Goal: Transaction & Acquisition: Book appointment/travel/reservation

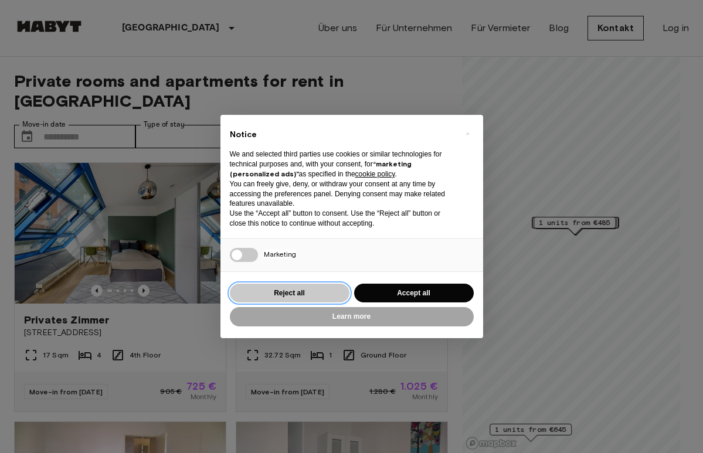
click at [296, 290] on button "Reject all" at bounding box center [290, 293] width 120 height 19
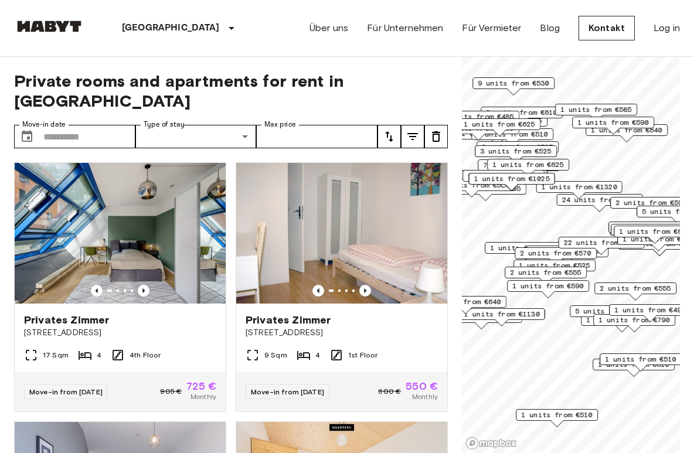
click at [559, 251] on div "22 units from €575" at bounding box center [602, 246] width 86 height 18
click at [498, 247] on span "1 units from €725" at bounding box center [526, 248] width 72 height 11
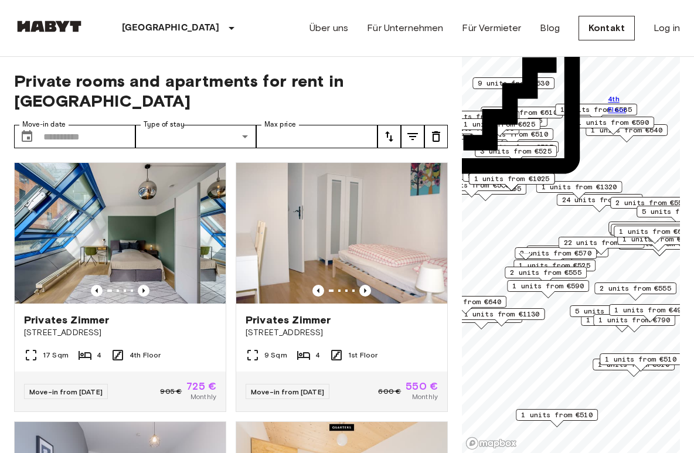
click at [582, 265] on span "1 units from €525" at bounding box center [555, 265] width 72 height 11
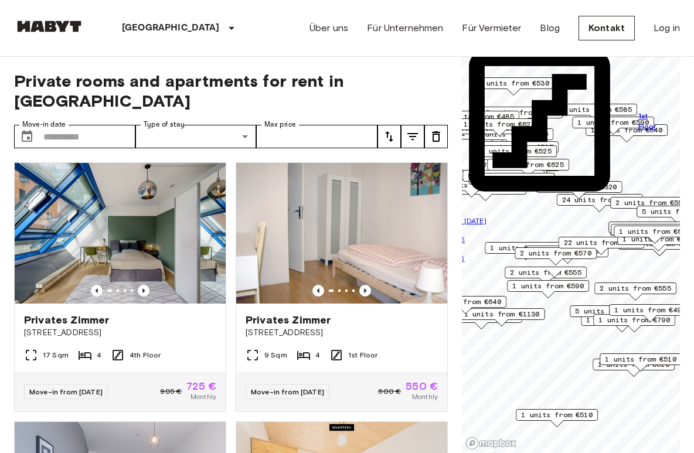
click at [570, 281] on span "1 units from €590" at bounding box center [548, 286] width 72 height 11
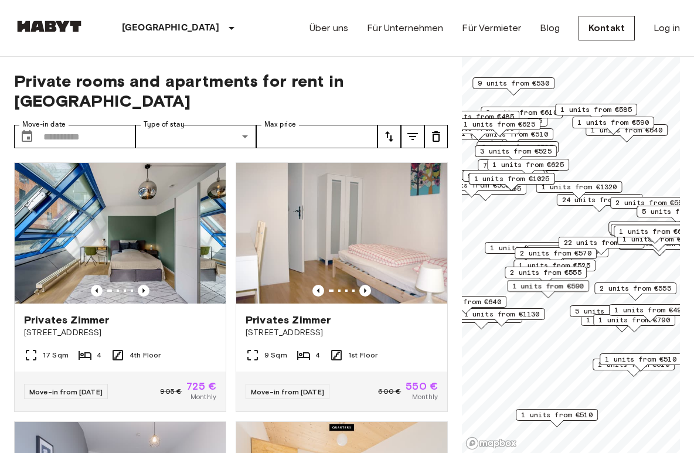
click at [552, 269] on span "2 units from €555" at bounding box center [546, 272] width 72 height 11
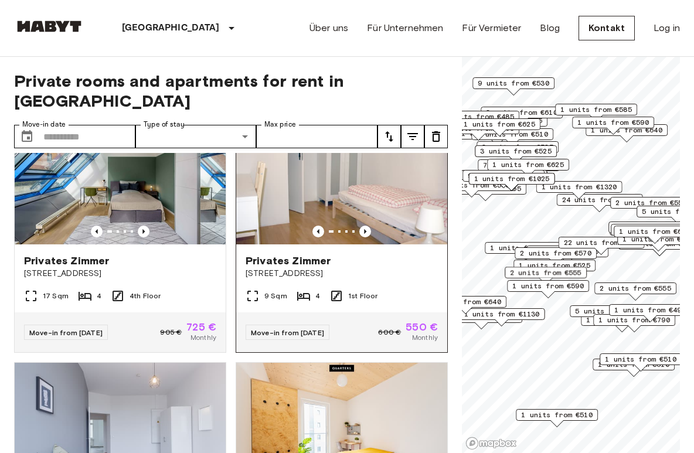
scroll to position [60, 0]
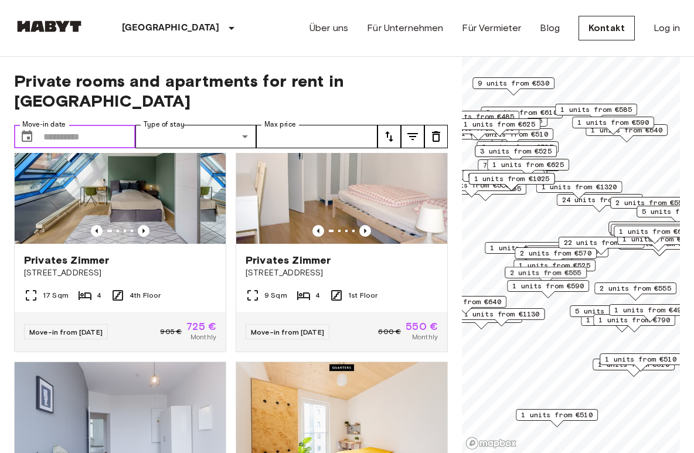
click at [63, 125] on input "Move-in date" at bounding box center [89, 136] width 92 height 23
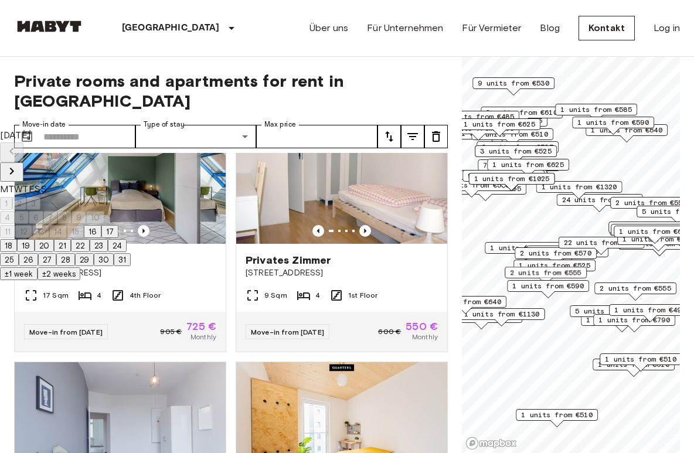
click at [19, 164] on icon "Next month" at bounding box center [12, 171] width 14 height 14
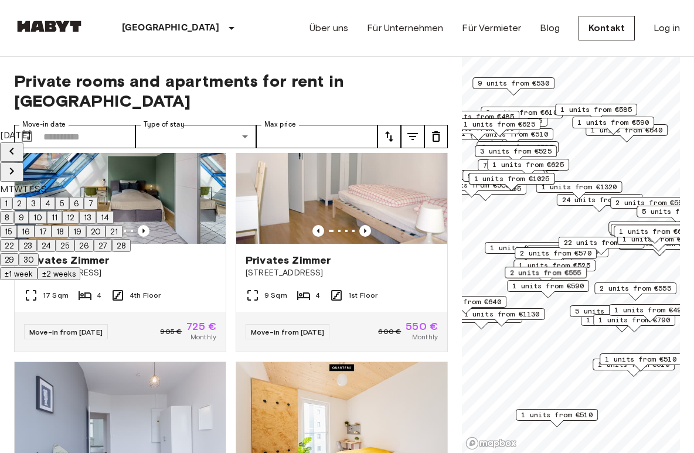
click at [19, 164] on icon "Next month" at bounding box center [12, 171] width 14 height 14
click at [12, 197] on button "1" at bounding box center [6, 203] width 12 height 13
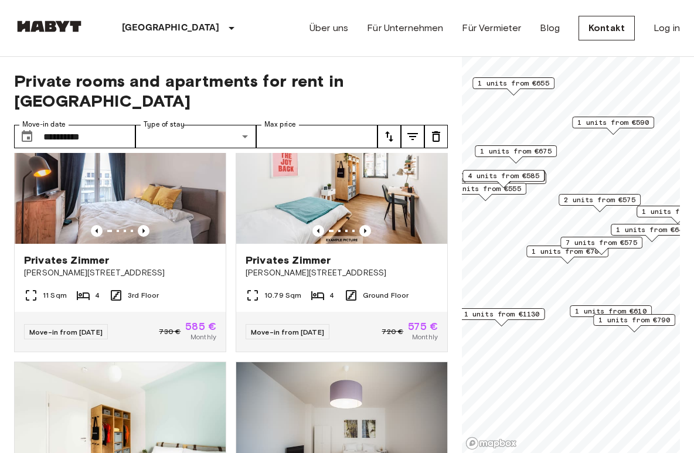
click at [183, 120] on label "Type of stay" at bounding box center [164, 125] width 41 height 10
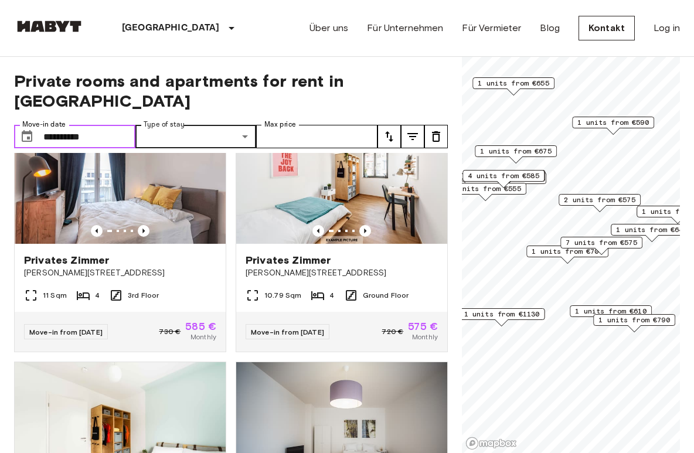
click at [74, 125] on input "**********" at bounding box center [89, 136] width 92 height 23
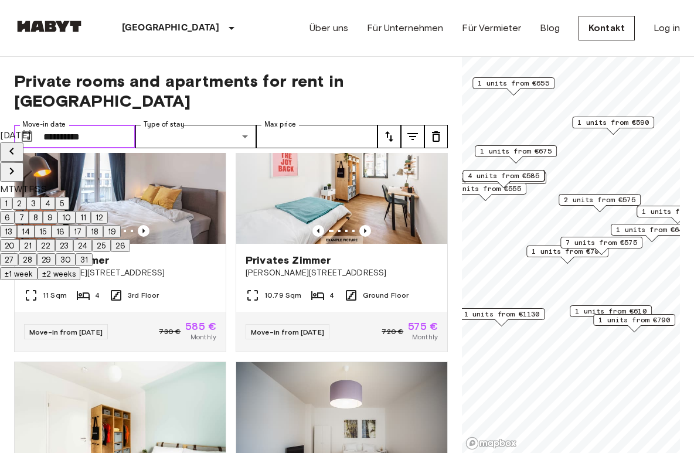
click at [92, 125] on input "**********" at bounding box center [89, 136] width 92 height 23
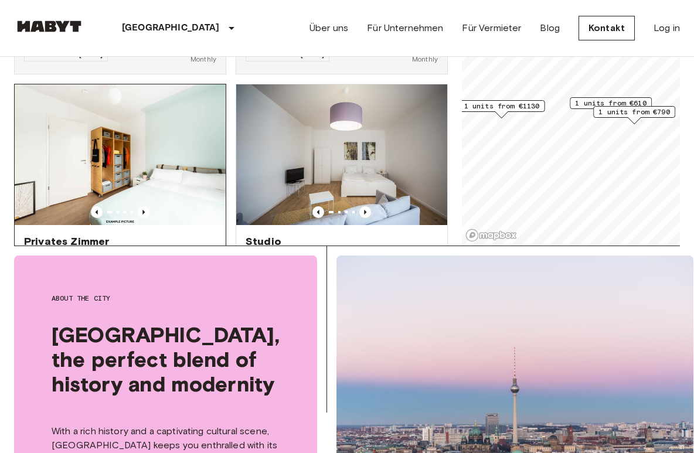
scroll to position [46, 0]
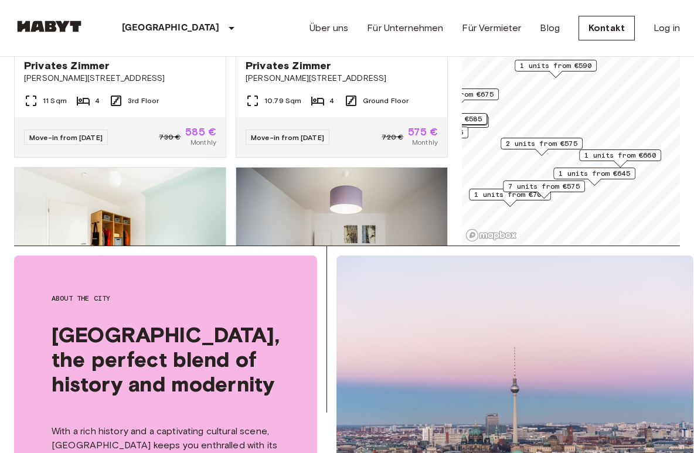
drag, startPoint x: 594, startPoint y: 123, endPoint x: 538, endPoint y: 202, distance: 97.6
click at [538, 203] on div "1 units from €700" at bounding box center [510, 198] width 82 height 18
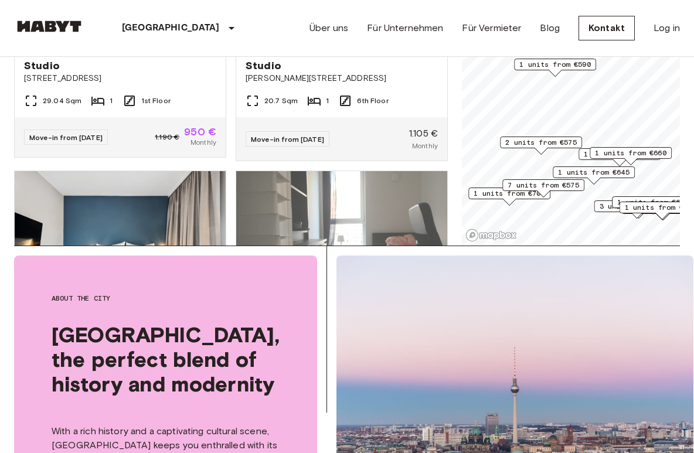
click at [543, 147] on span "2 units from €575" at bounding box center [541, 142] width 72 height 11
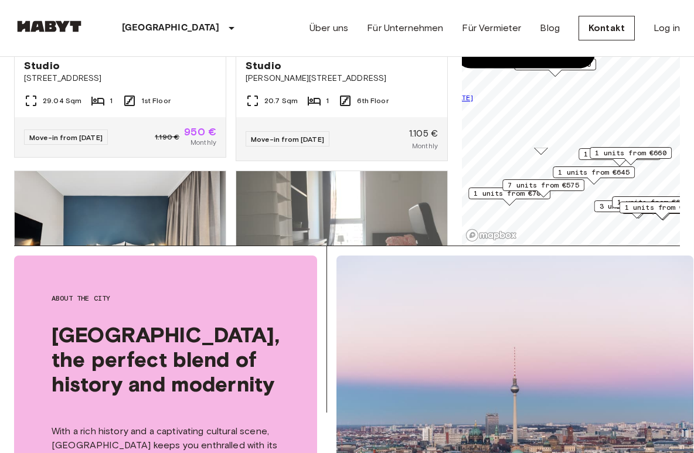
click at [570, 171] on span "1 units from €645" at bounding box center [594, 172] width 72 height 11
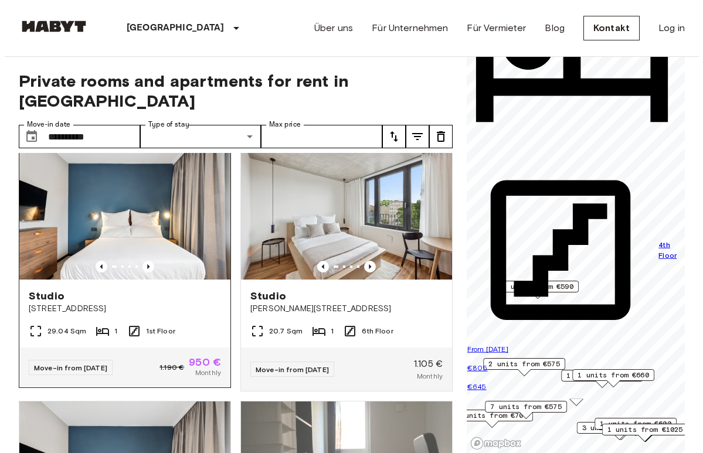
scroll to position [16, 0]
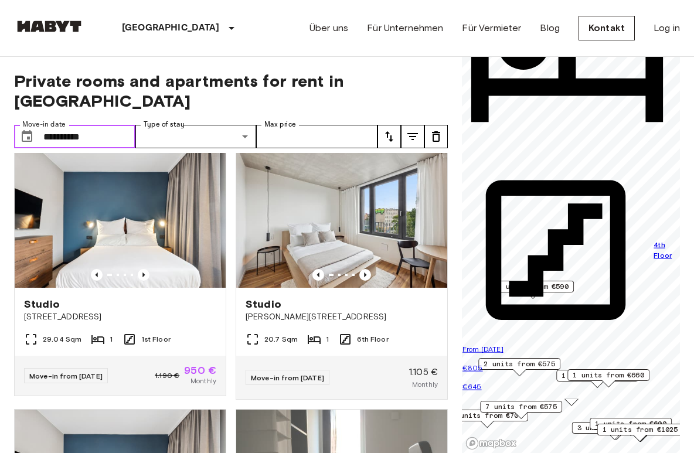
click at [131, 125] on input "**********" at bounding box center [89, 136] width 92 height 23
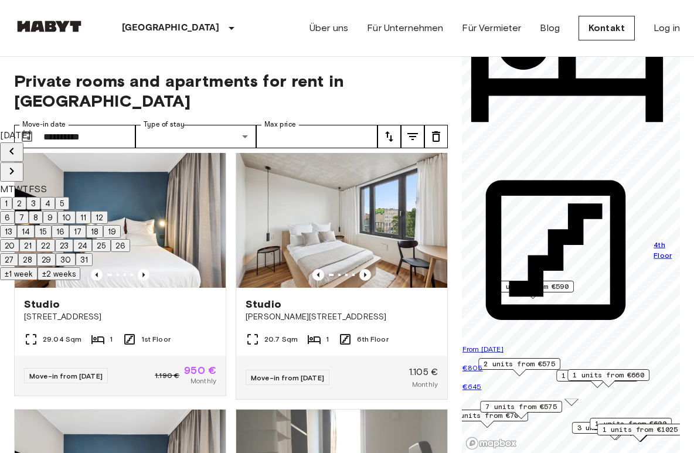
click at [80, 280] on button "±2 weeks" at bounding box center [59, 273] width 43 height 13
click at [93, 266] on button "31" at bounding box center [84, 259] width 17 height 13
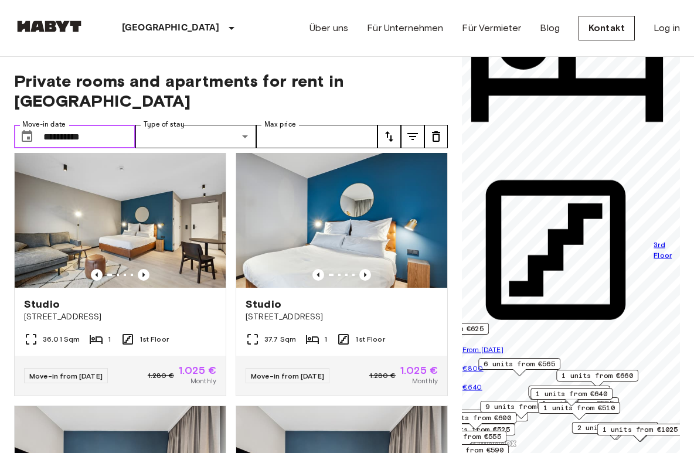
type input "**********"
drag, startPoint x: 109, startPoint y: 119, endPoint x: 21, endPoint y: 117, distance: 88.0
click at [21, 125] on div "**********" at bounding box center [74, 136] width 121 height 23
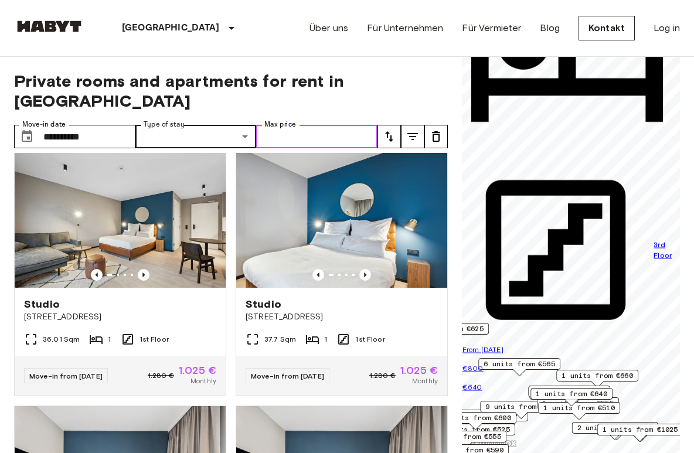
click at [305, 125] on input "Max price" at bounding box center [316, 136] width 121 height 23
click at [412, 125] on button "tune" at bounding box center [412, 136] width 23 height 23
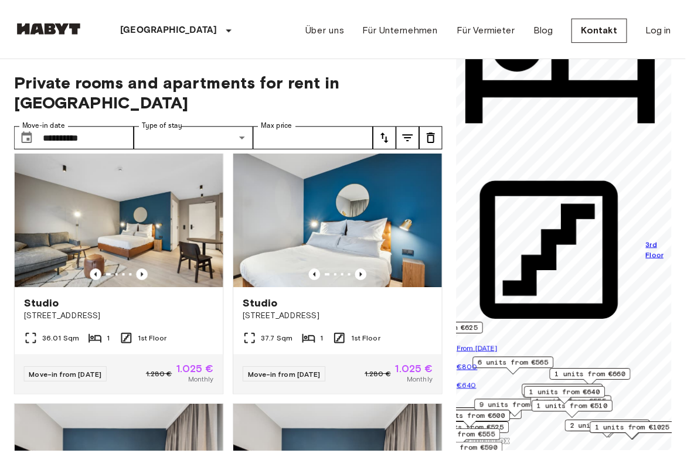
scroll to position [539, 0]
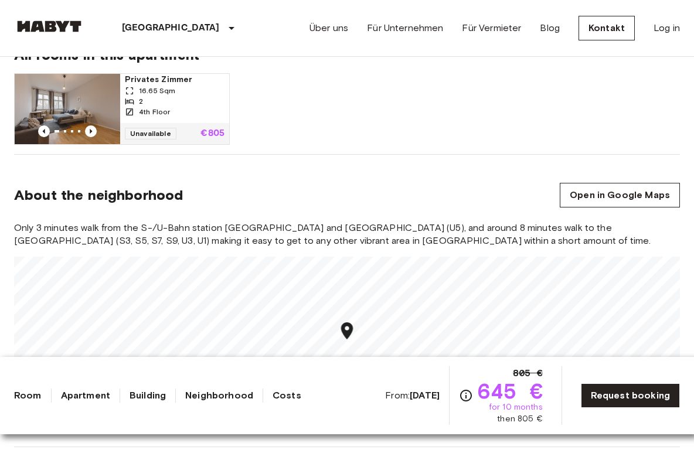
scroll to position [766, 0]
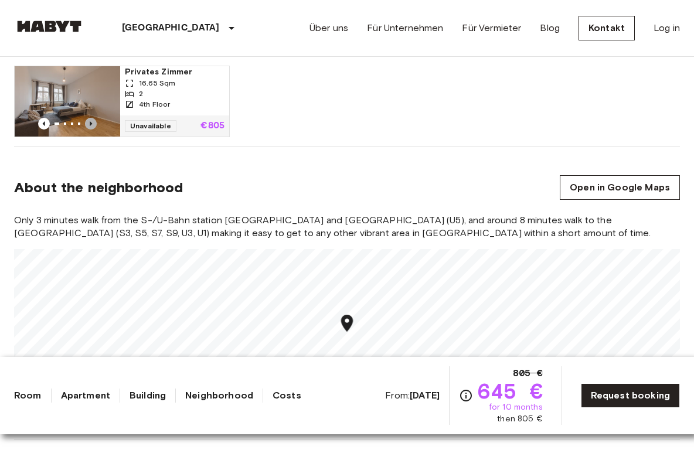
click at [90, 124] on icon "Previous image" at bounding box center [91, 124] width 12 height 12
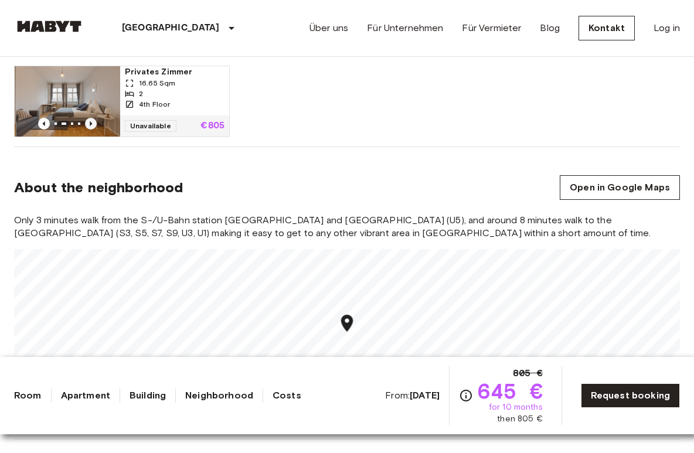
click at [90, 124] on icon "Previous image" at bounding box center [91, 124] width 12 height 12
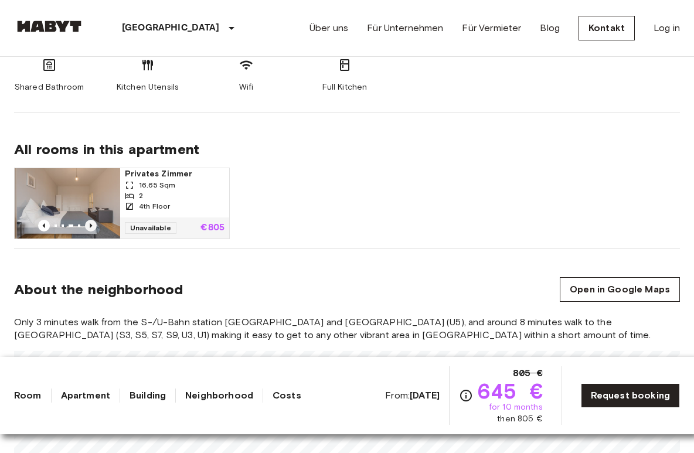
scroll to position [665, 0]
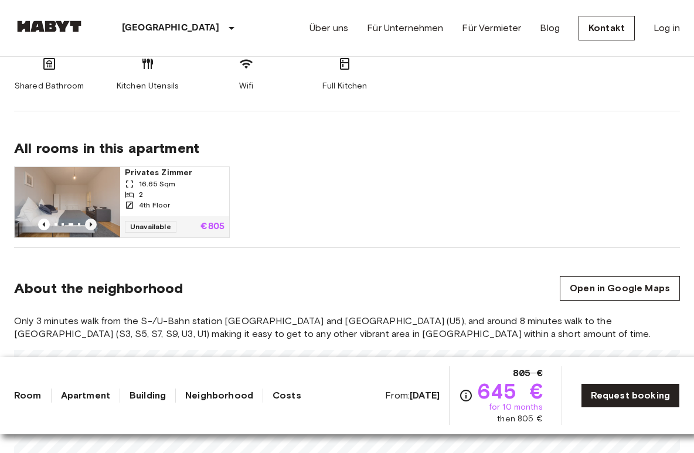
click at [90, 225] on icon "Previous image" at bounding box center [91, 225] width 12 height 12
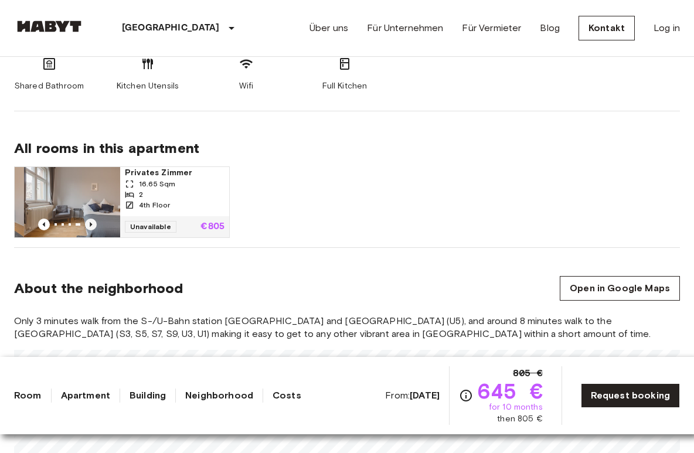
click at [90, 225] on icon "Previous image" at bounding box center [91, 225] width 12 height 12
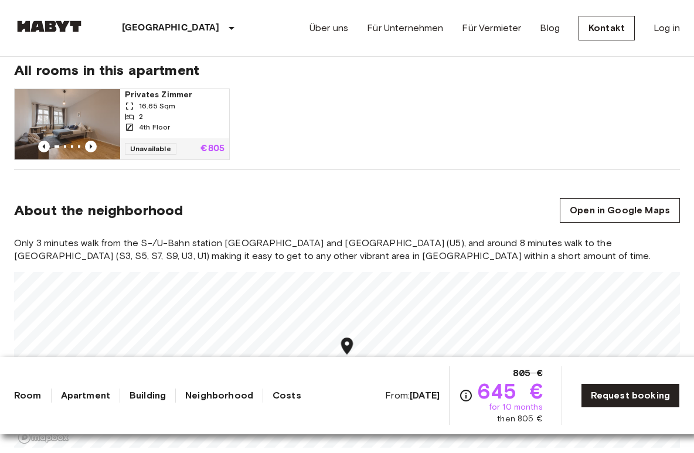
scroll to position [818, 0]
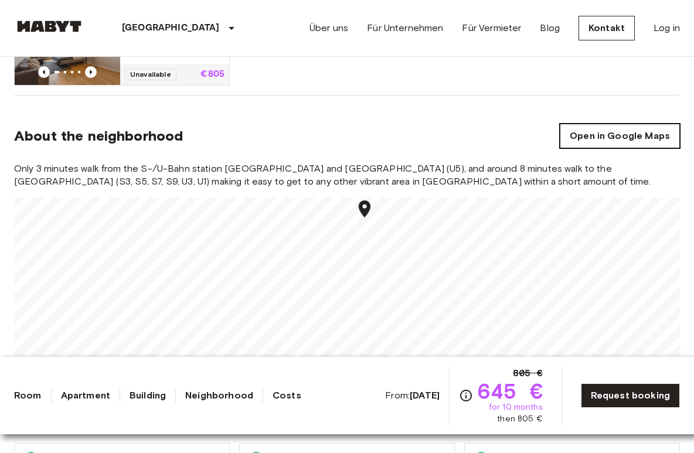
click at [639, 133] on link "Open in Google Maps" at bounding box center [620, 136] width 120 height 25
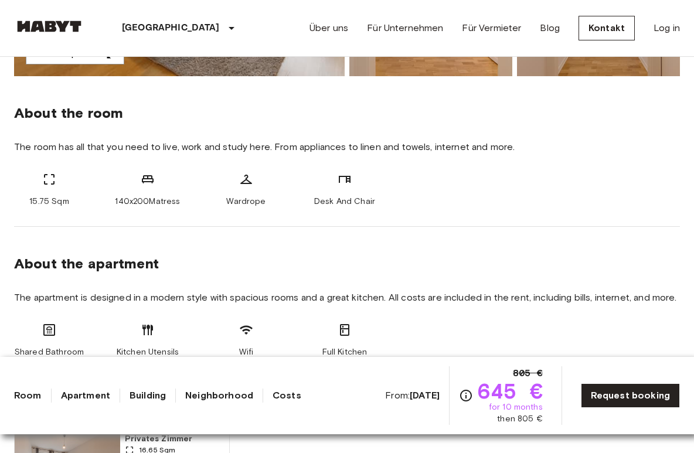
scroll to position [381, 0]
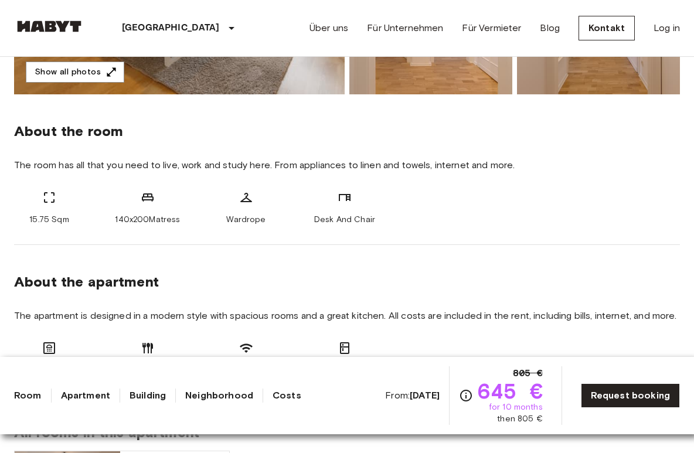
click at [417, 396] on b "Oct 7 2025" at bounding box center [425, 395] width 30 height 11
click at [451, 394] on div "From: Oct 7 2025 805 € 645 € for 10 months then 805 €" at bounding box center [463, 395] width 157 height 59
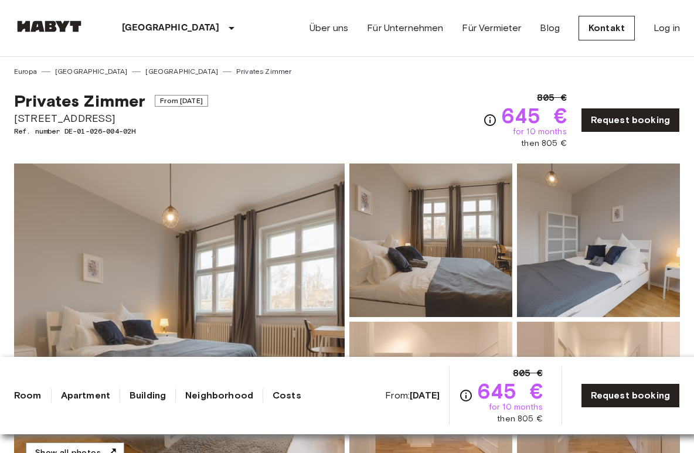
scroll to position [0, 0]
click at [198, 93] on div "Privates Zimmer From Oct 7 2025" at bounding box center [111, 101] width 194 height 20
click at [197, 104] on span "From Oct 7 2025" at bounding box center [181, 101] width 53 height 12
click at [610, 392] on link "Request booking" at bounding box center [630, 395] width 99 height 25
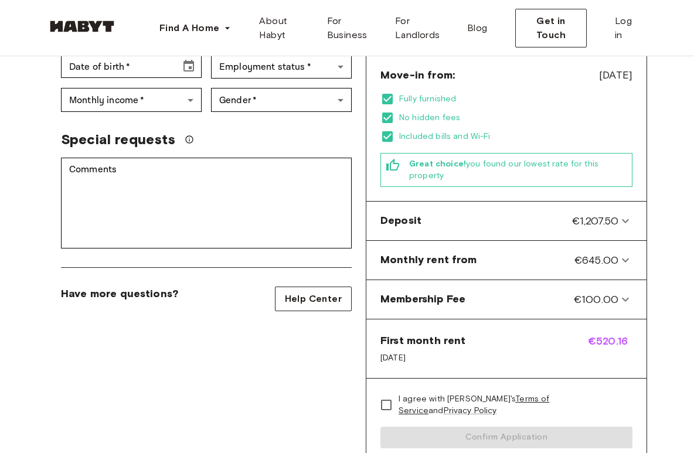
scroll to position [332, 0]
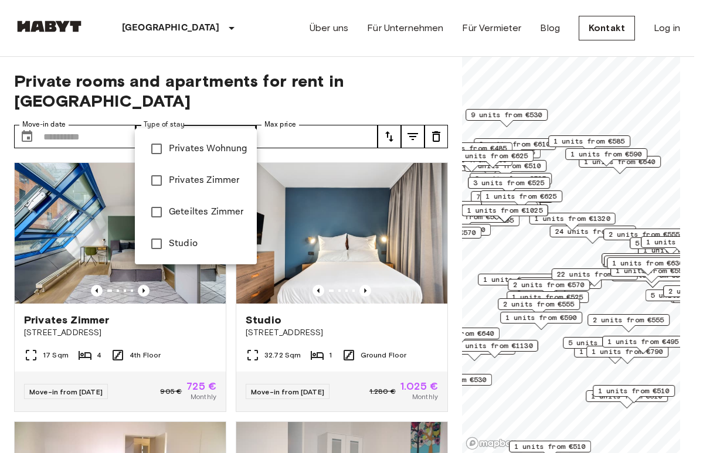
click at [224, 120] on div at bounding box center [351, 226] width 703 height 453
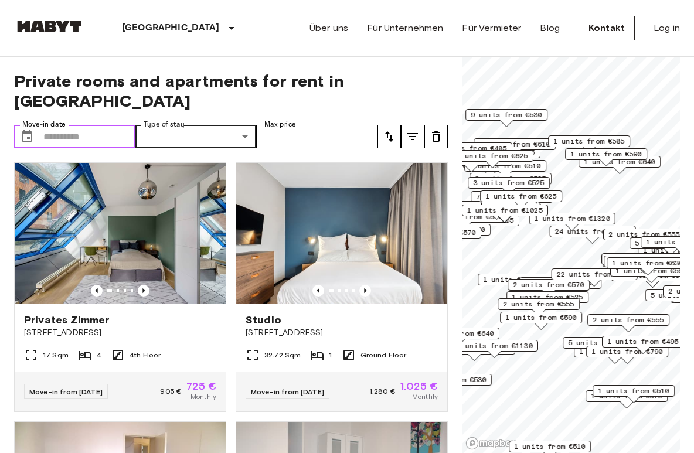
click at [108, 125] on input "Move-in date" at bounding box center [89, 136] width 92 height 23
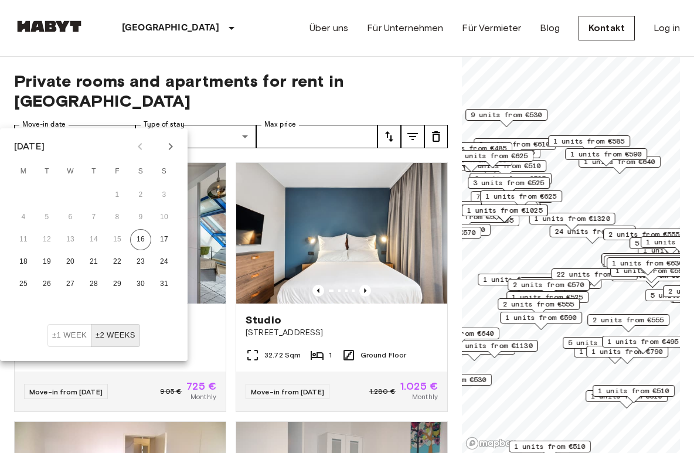
click at [114, 338] on button "±2 weeks" at bounding box center [115, 335] width 49 height 23
click at [62, 332] on button "±1 week" at bounding box center [69, 335] width 44 height 23
click at [118, 333] on button "±2 weeks" at bounding box center [115, 335] width 49 height 23
click at [172, 150] on icon "Next month" at bounding box center [171, 147] width 14 height 14
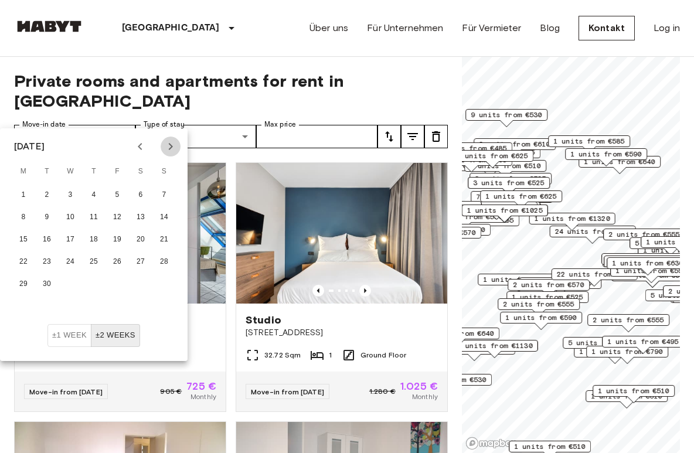
click at [168, 151] on icon "Next month" at bounding box center [171, 147] width 14 height 14
click at [70, 196] on button "1" at bounding box center [70, 195] width 21 height 21
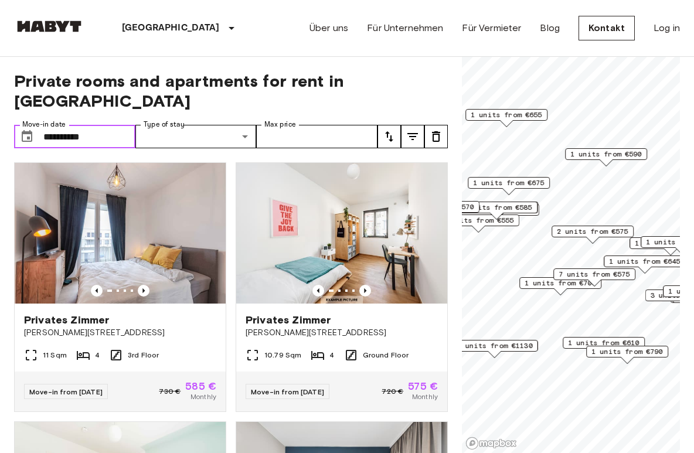
type input "**********"
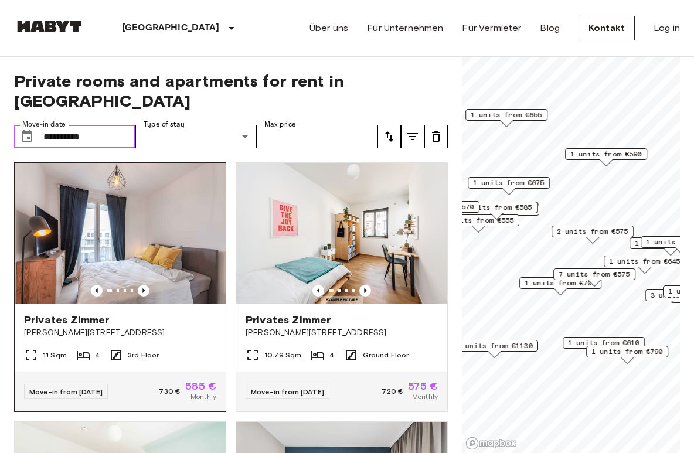
scroll to position [2, 0]
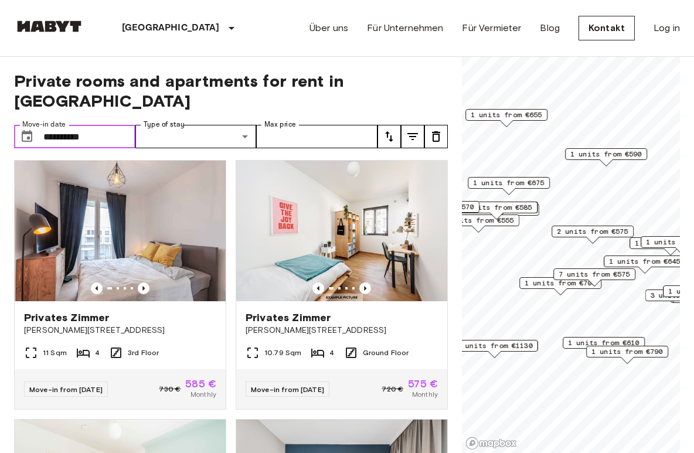
click at [561, 286] on div "7 units from €575" at bounding box center [594, 278] width 82 height 18
click at [553, 282] on div "7 units from €575" at bounding box center [594, 278] width 82 height 18
click at [597, 273] on span "7 units from €575" at bounding box center [595, 274] width 72 height 11
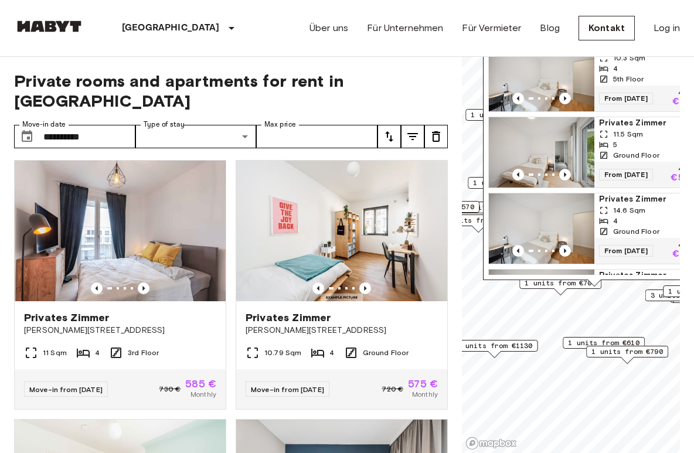
click at [562, 287] on span "1 units from €700" at bounding box center [561, 283] width 72 height 11
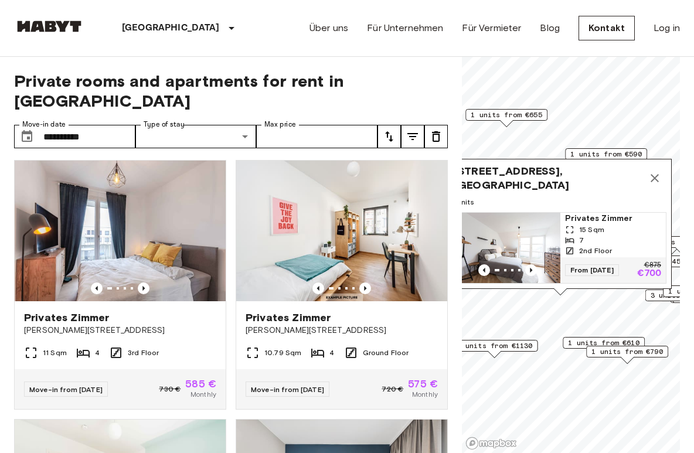
click at [660, 171] on icon "Map marker" at bounding box center [655, 178] width 14 height 14
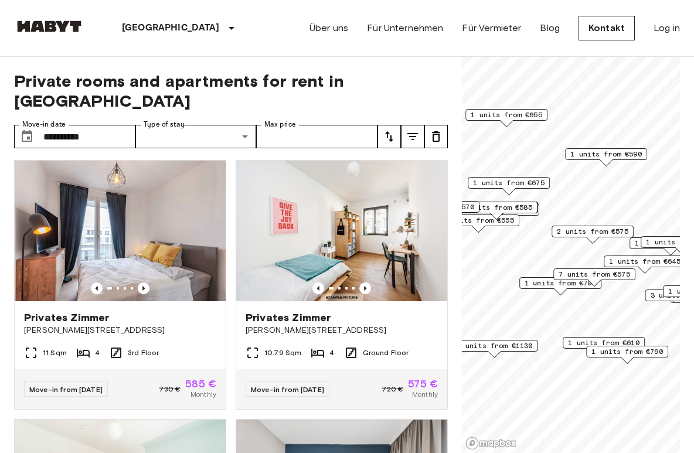
click at [593, 276] on span "7 units from €575" at bounding box center [595, 274] width 72 height 11
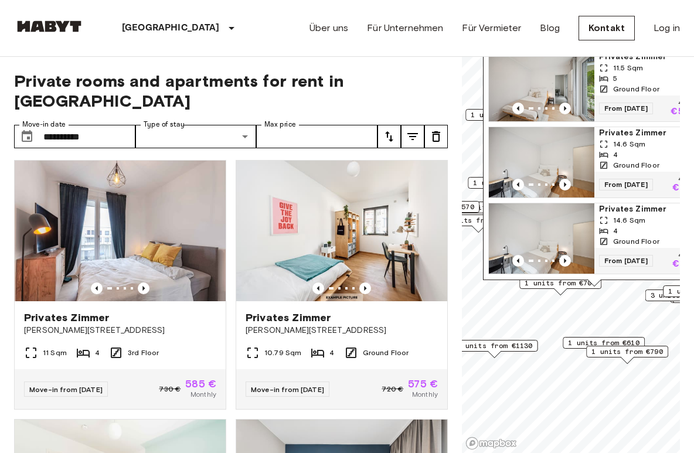
scroll to position [0, 0]
click at [565, 188] on icon "Previous image" at bounding box center [565, 185] width 12 height 12
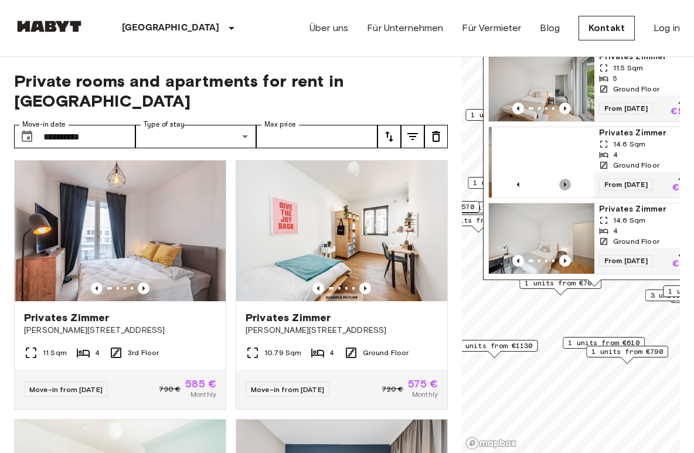
click at [565, 188] on icon "Previous image" at bounding box center [565, 185] width 12 height 12
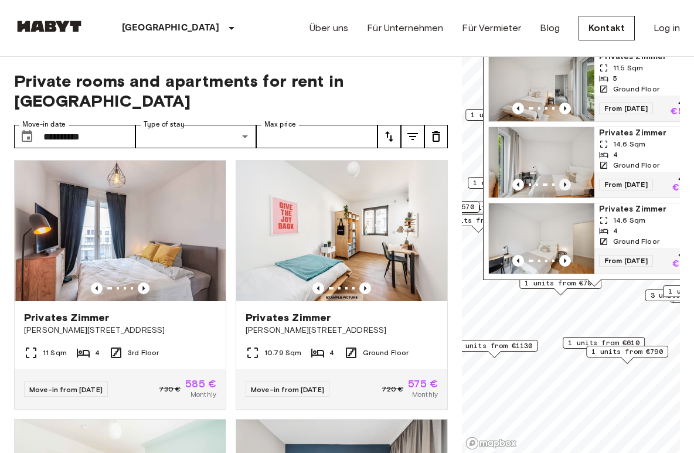
click at [565, 188] on icon "Previous image" at bounding box center [565, 185] width 12 height 12
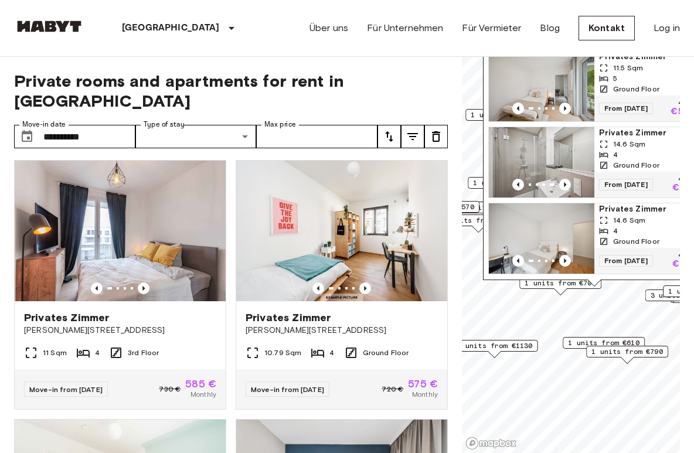
click at [549, 159] on img "Map marker" at bounding box center [542, 162] width 106 height 70
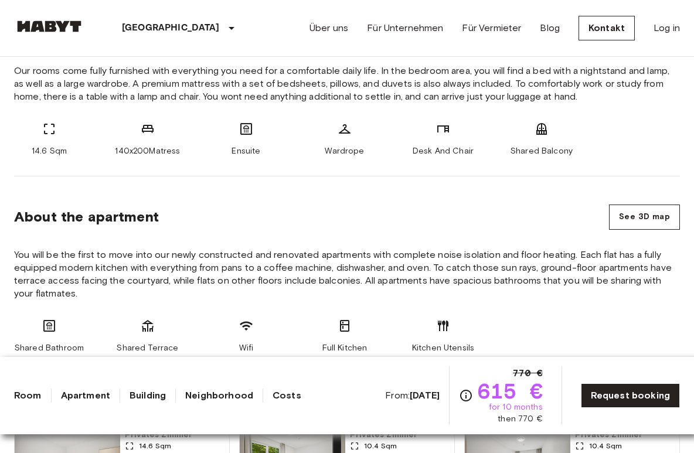
scroll to position [494, 0]
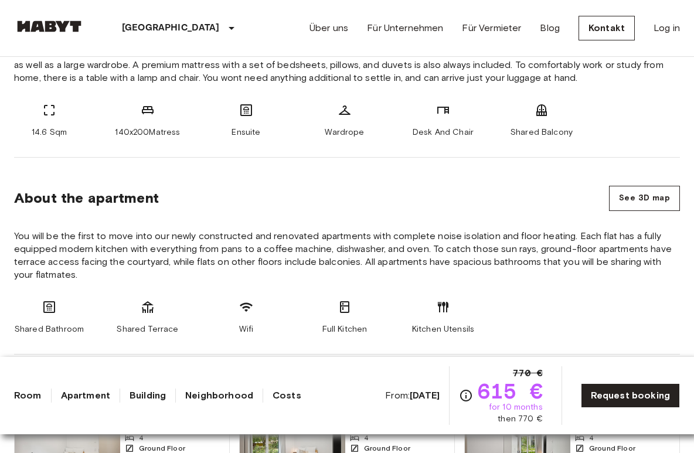
click at [461, 395] on icon "Check cost overview for full price breakdown. Please note that discounts apply …" at bounding box center [466, 396] width 14 height 14
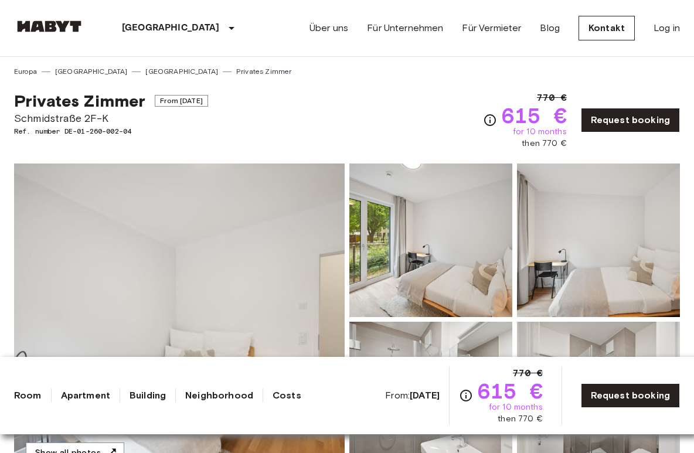
scroll to position [0, 0]
click at [179, 96] on span "From Oct 4 2025" at bounding box center [181, 101] width 53 height 12
click at [341, 32] on link "Über uns" at bounding box center [329, 28] width 39 height 14
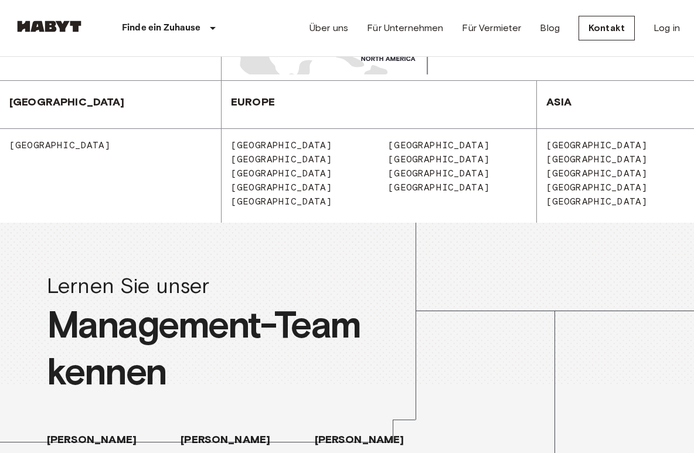
scroll to position [1399, 0]
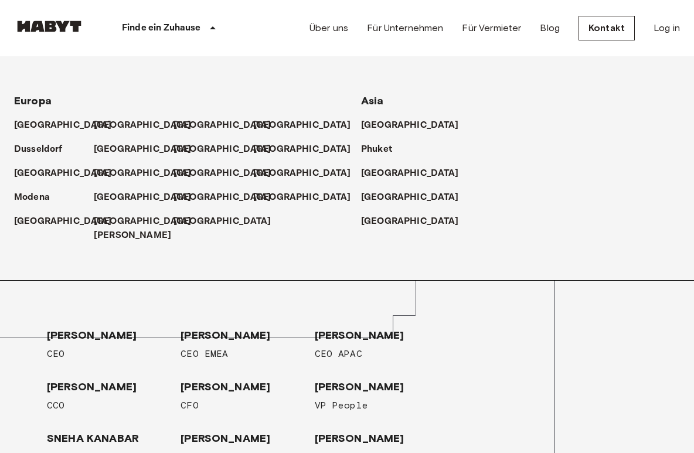
click at [200, 28] on p "Finde ein Zuhause" at bounding box center [161, 28] width 79 height 14
click at [101, 125] on p "[GEOGRAPHIC_DATA]" at bounding box center [145, 125] width 98 height 14
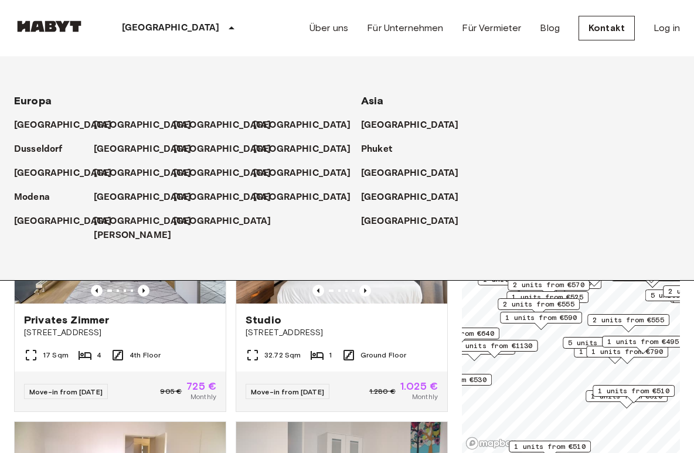
click at [236, 23] on div "Berlin Europa Amsterdam Berlin Brüssel Köln Dusseldorf Frankfurt Graz Hamburg L…" at bounding box center [347, 28] width 666 height 56
click at [451, 318] on div "Private rooms and apartments for rent in Berlin Move-in date ​ Move-in date Typ…" at bounding box center [347, 255] width 666 height 397
click at [62, 30] on img at bounding box center [49, 27] width 70 height 12
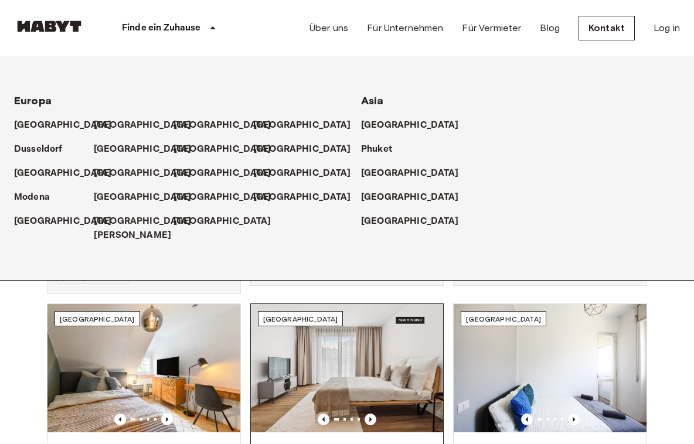
scroll to position [413, 0]
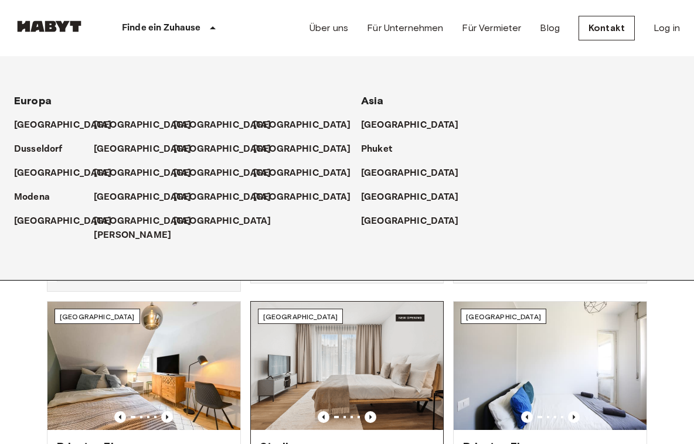
click at [356, 347] on img at bounding box center [347, 366] width 193 height 128
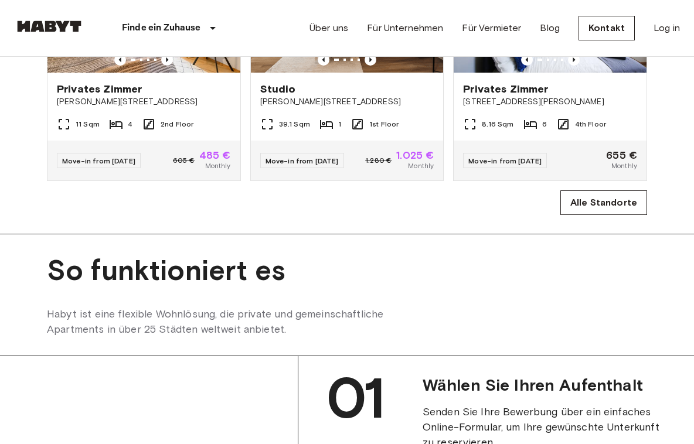
scroll to position [678, 0]
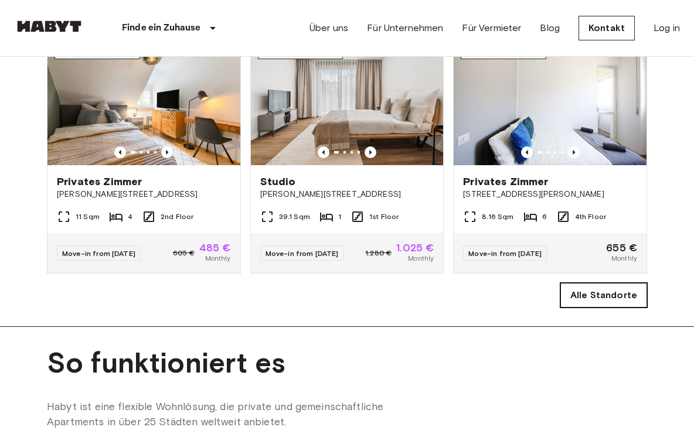
click at [576, 308] on link "Alle Standorte" at bounding box center [604, 295] width 87 height 25
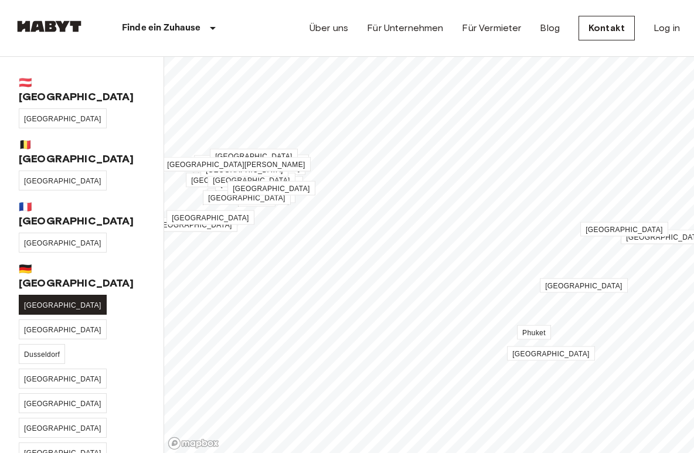
click at [45, 295] on link "[GEOGRAPHIC_DATA]" at bounding box center [63, 305] width 88 height 20
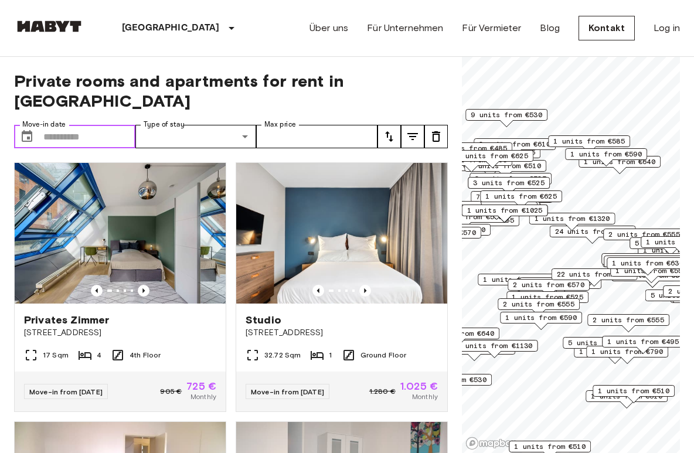
click at [74, 125] on input "Move-in date" at bounding box center [89, 136] width 92 height 23
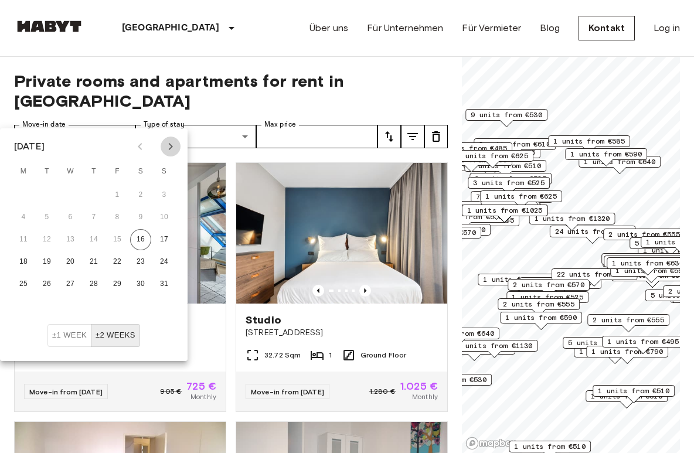
click at [168, 148] on icon "Next month" at bounding box center [171, 147] width 14 height 14
click at [111, 336] on button "±2 weeks" at bounding box center [115, 335] width 49 height 23
click at [171, 154] on button "Next month" at bounding box center [171, 147] width 20 height 20
click at [70, 194] on button "1" at bounding box center [70, 195] width 21 height 21
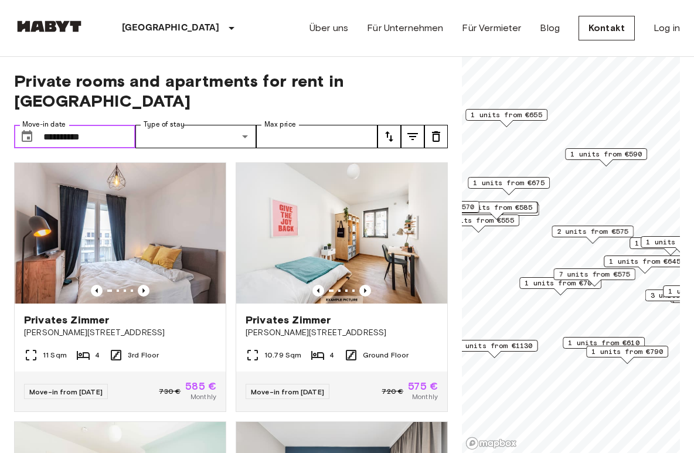
type input "**********"
click at [412, 133] on icon "tune" at bounding box center [412, 136] width 11 height 7
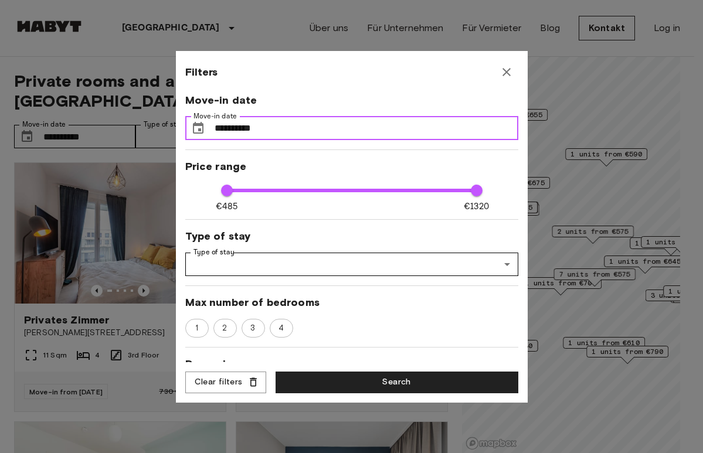
click at [281, 120] on input "**********" at bounding box center [367, 128] width 304 height 23
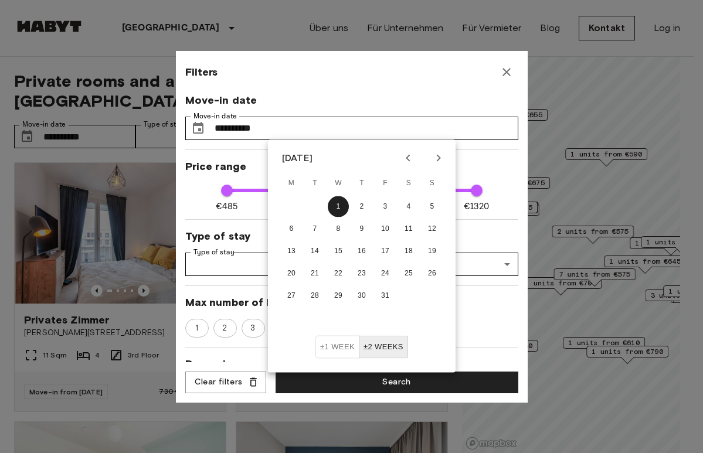
click at [247, 178] on div "**********" at bounding box center [351, 228] width 333 height 270
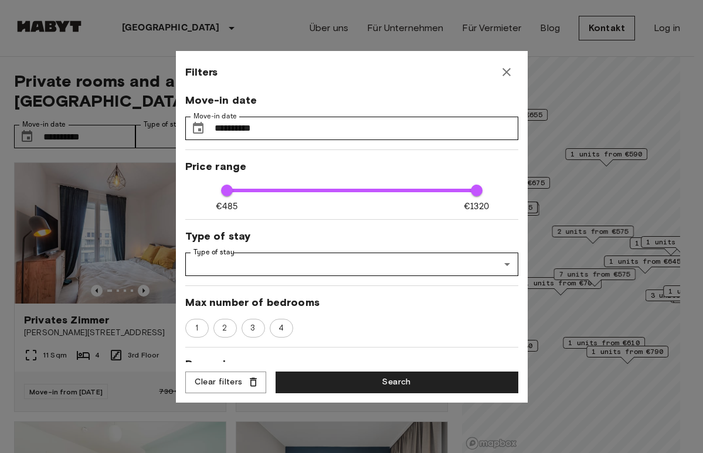
click at [264, 292] on div "**********" at bounding box center [351, 228] width 333 height 270
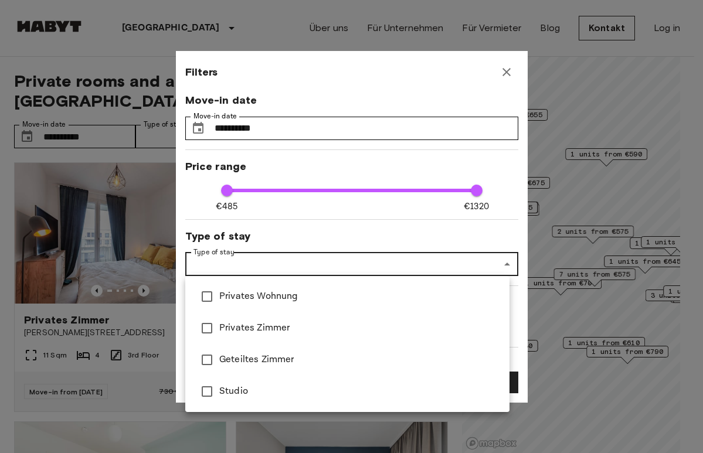
click at [288, 206] on div at bounding box center [351, 226] width 703 height 453
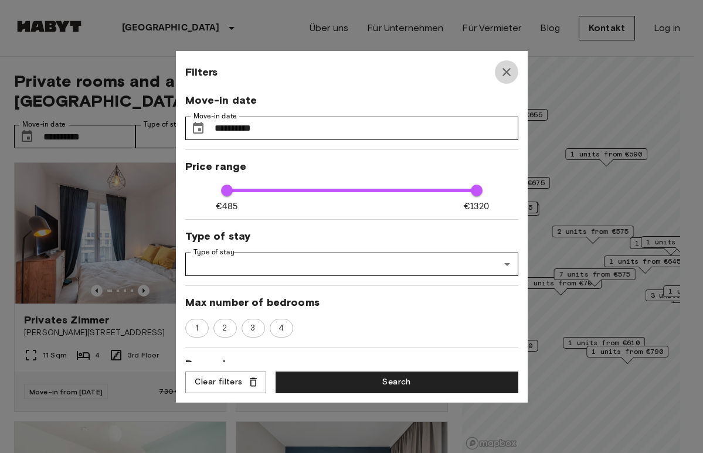
click at [505, 76] on icon "button" at bounding box center [507, 72] width 14 height 14
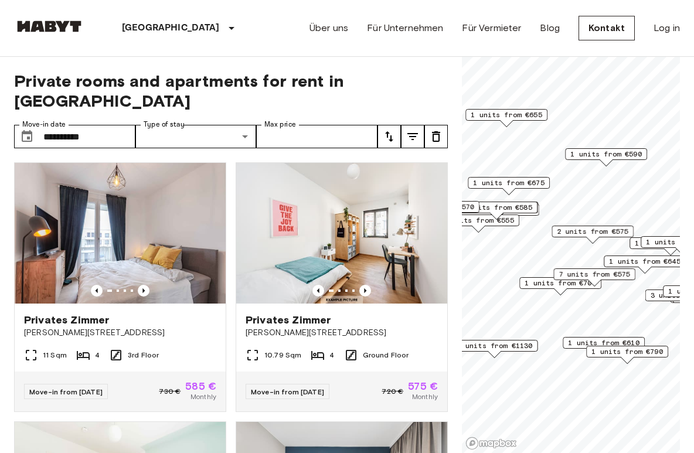
click at [556, 285] on div "7 units from €575" at bounding box center [594, 278] width 82 height 18
click at [413, 130] on icon "tune" at bounding box center [413, 137] width 14 height 14
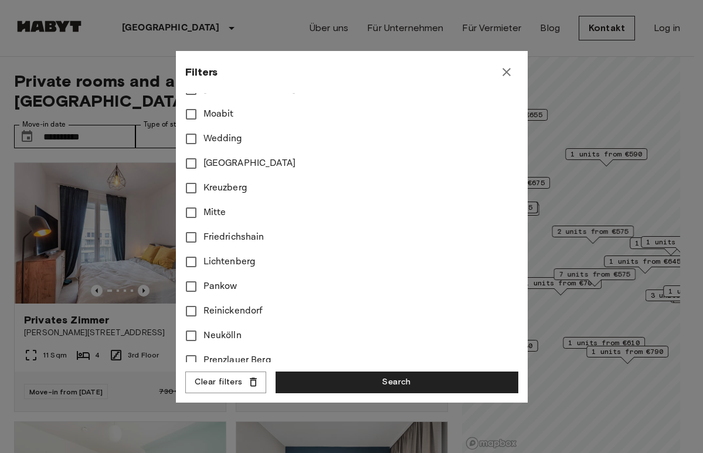
scroll to position [423, 0]
type input "****"
type input "**"
type input "****"
type input "**"
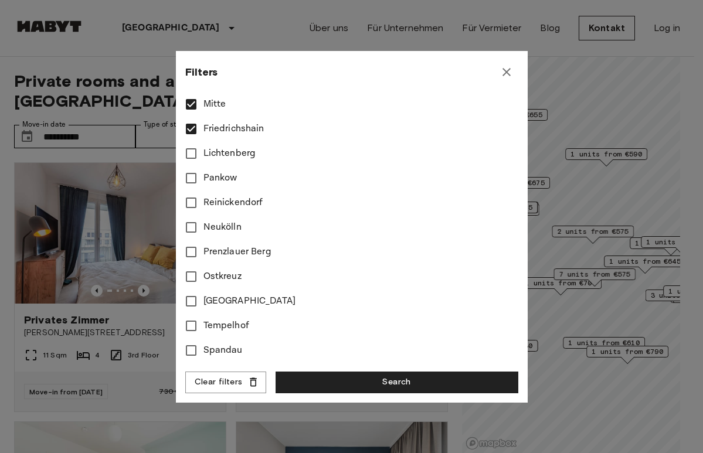
scroll to position [539, 0]
type input "****"
type input "**"
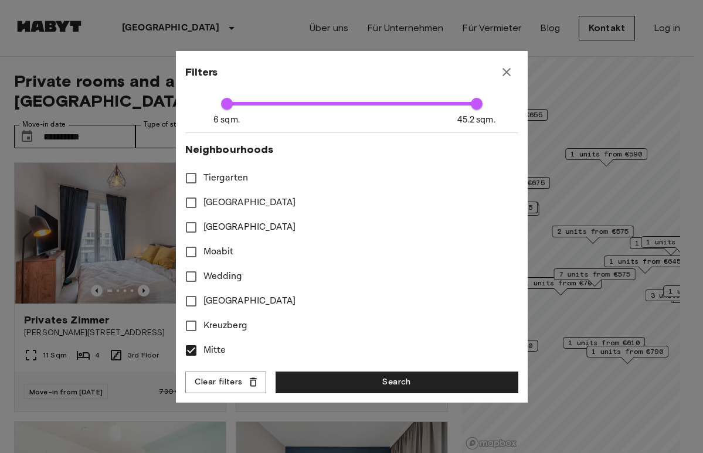
scroll to position [283, 0]
type input "****"
type input "**"
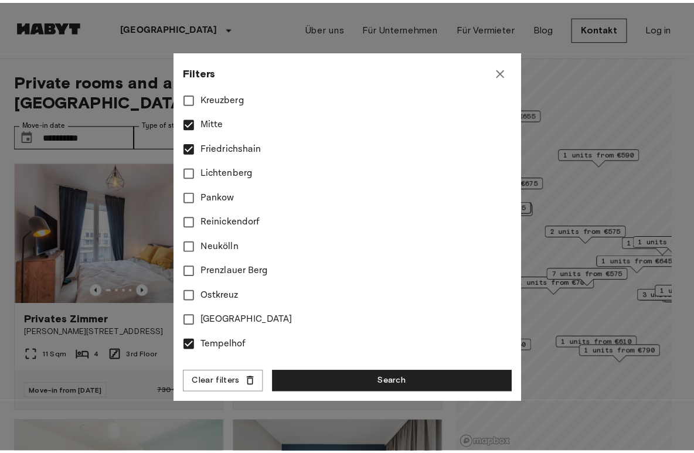
scroll to position [539, 0]
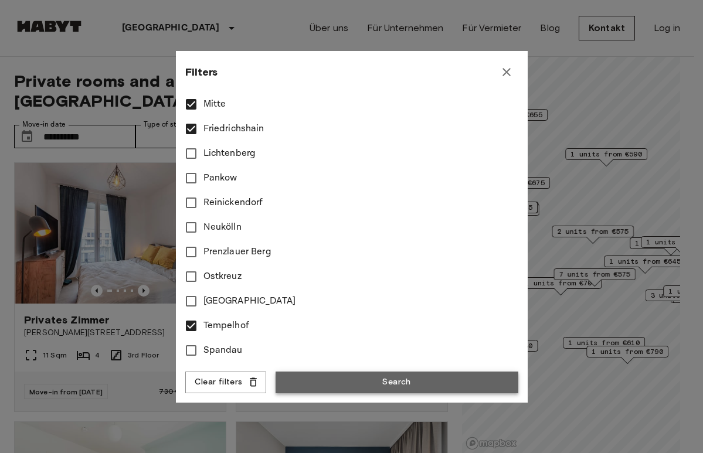
click at [339, 379] on button "Search" at bounding box center [397, 383] width 243 height 22
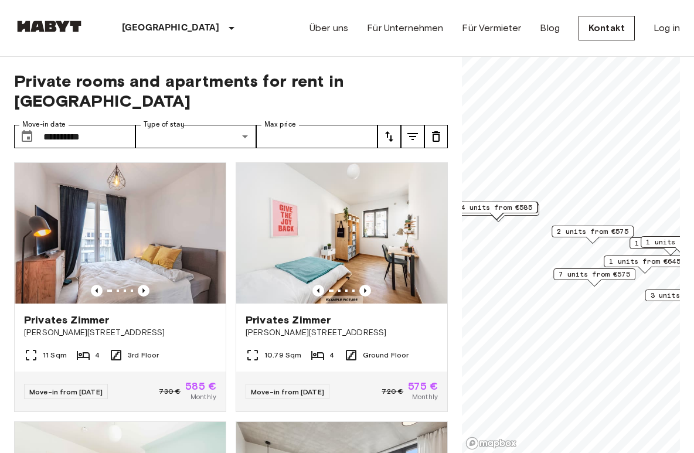
click at [583, 277] on span "7 units from €575" at bounding box center [595, 274] width 72 height 11
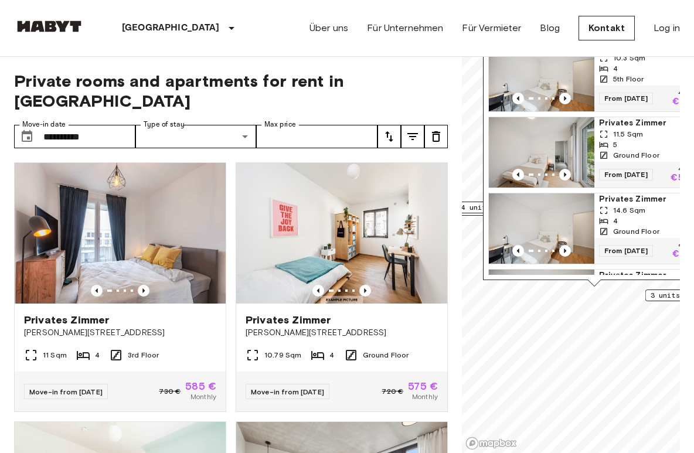
click at [545, 89] on img "Map marker" at bounding box center [542, 76] width 106 height 70
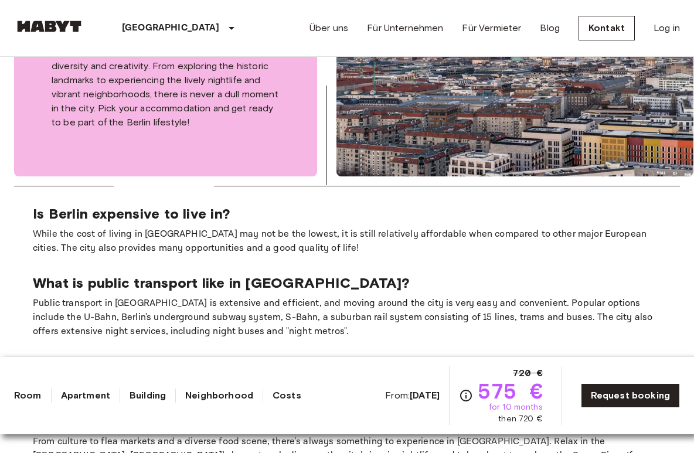
scroll to position [2280, 0]
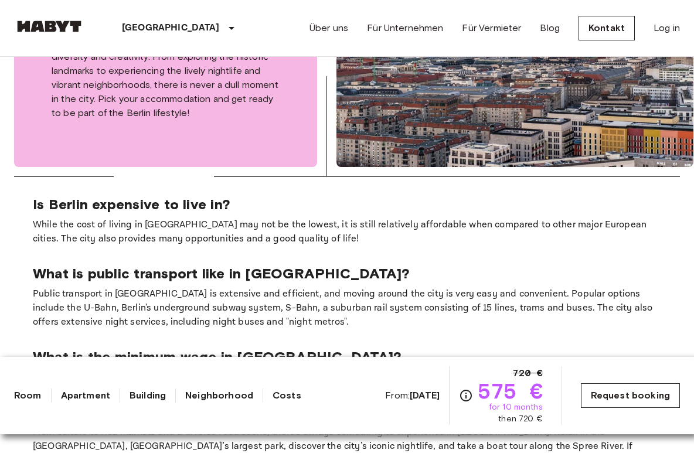
click at [622, 396] on link "Request booking" at bounding box center [630, 395] width 99 height 25
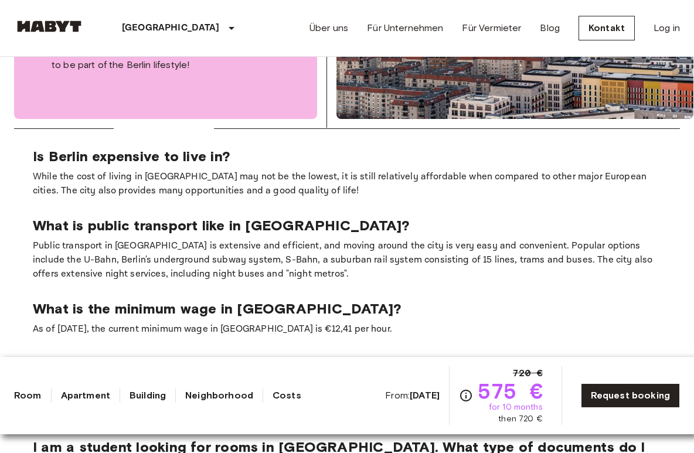
scroll to position [2331, 0]
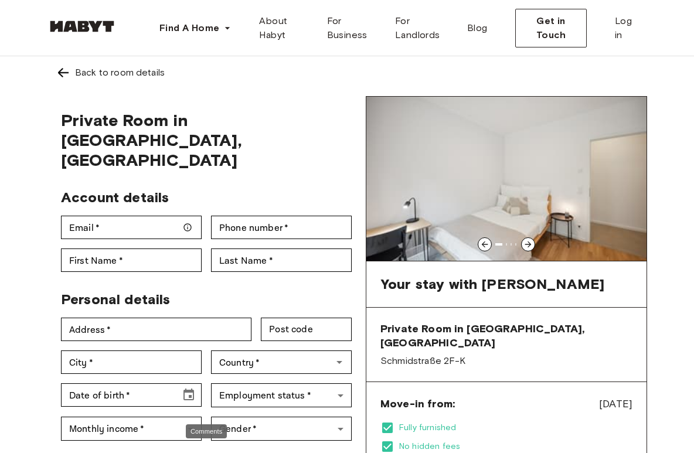
scroll to position [-2, 0]
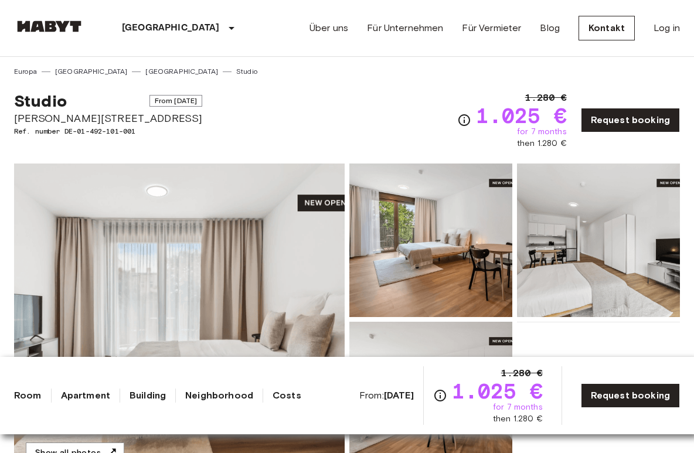
scroll to position [-1, 0]
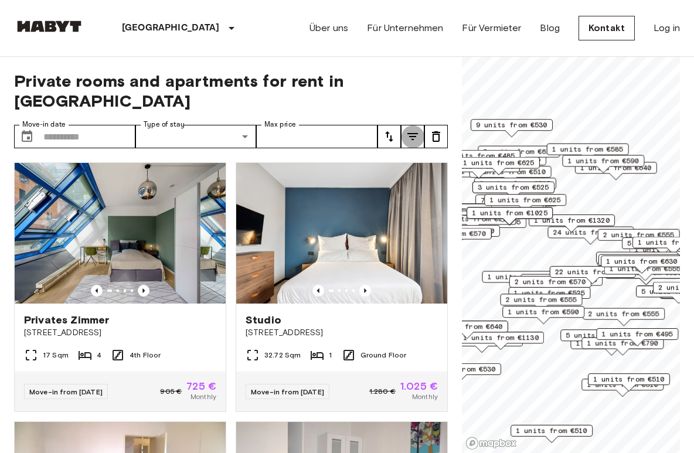
click at [413, 133] on icon "tune" at bounding box center [412, 136] width 11 height 7
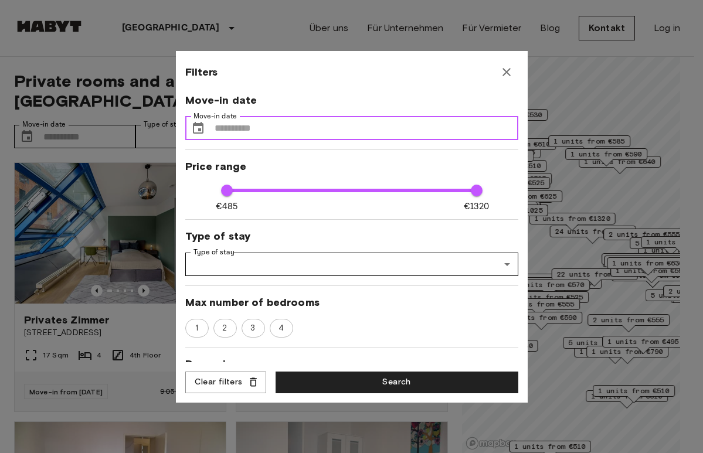
click at [402, 131] on input "Move-in date" at bounding box center [367, 128] width 304 height 23
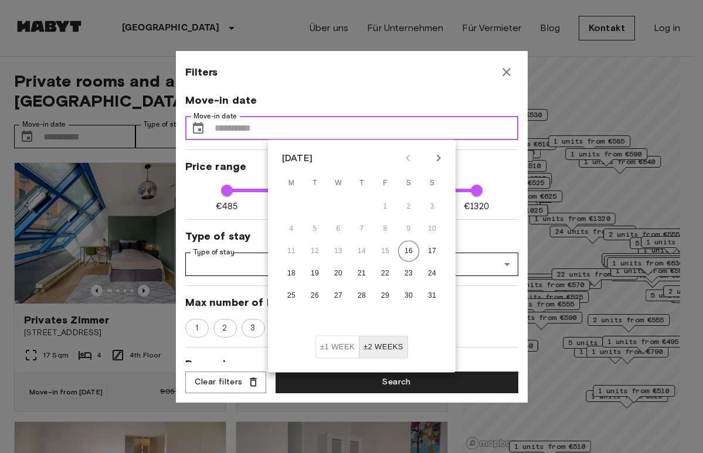
click at [403, 131] on input "Move-in date" at bounding box center [367, 128] width 304 height 23
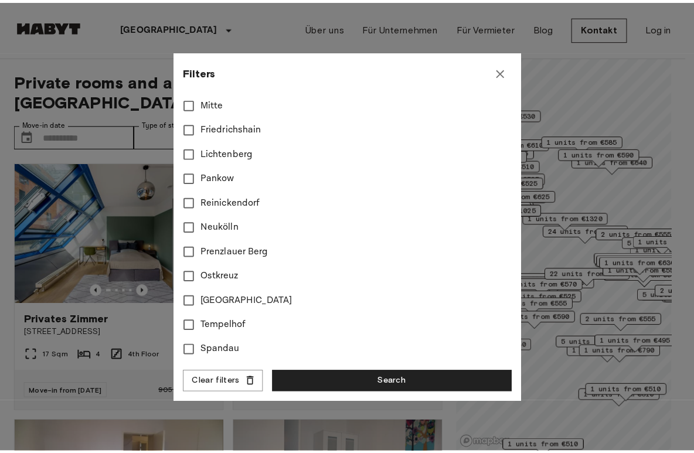
scroll to position [539, 0]
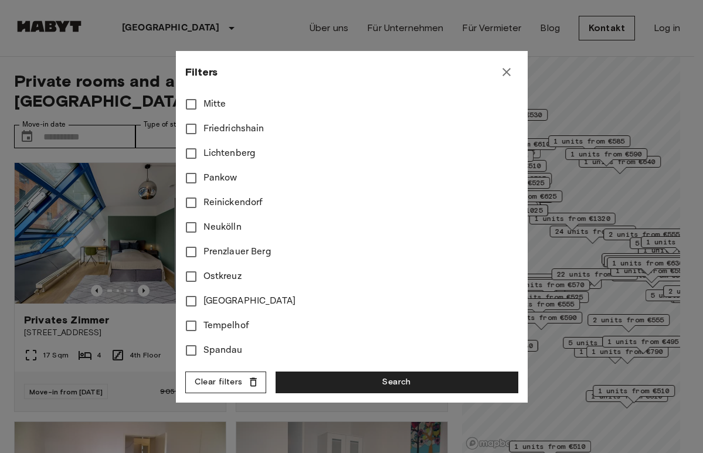
click at [243, 378] on button "Clear filters" at bounding box center [225, 383] width 81 height 22
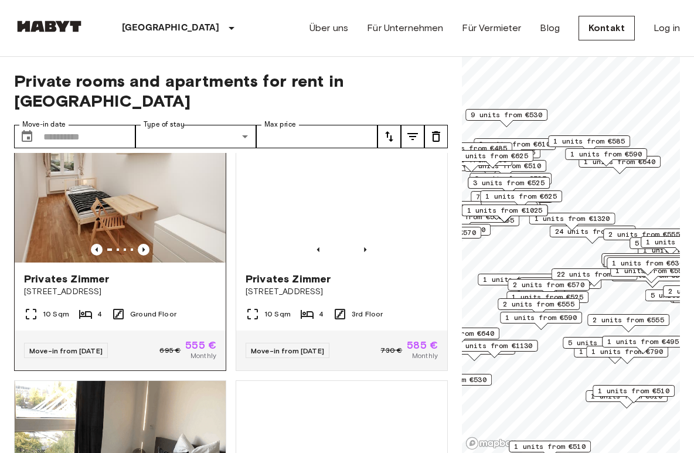
scroll to position [2631, 0]
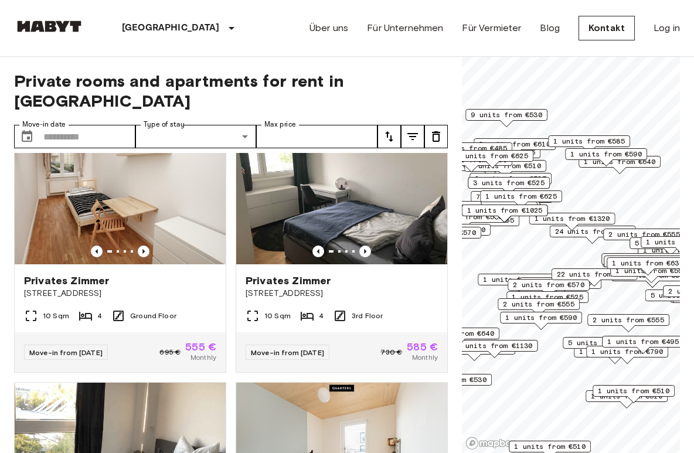
click at [533, 302] on span "2 units from €555" at bounding box center [539, 304] width 72 height 11
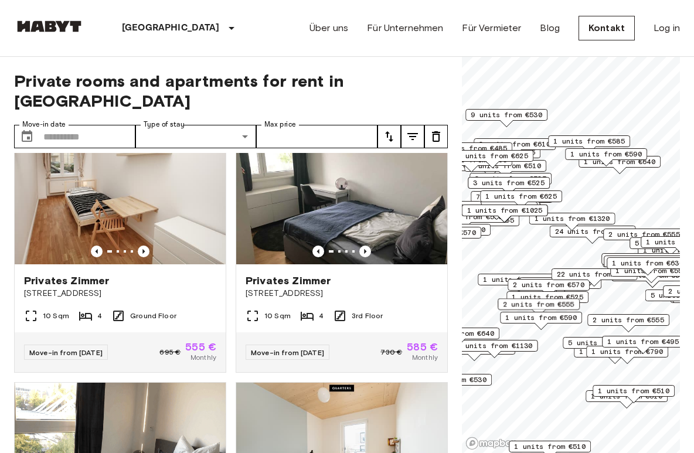
click at [549, 284] on span "2 units from €570" at bounding box center [549, 285] width 72 height 11
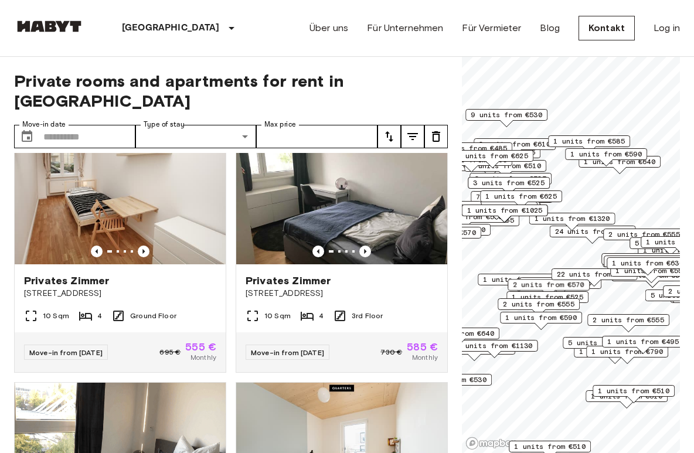
click at [495, 281] on span "1 units from €725" at bounding box center [519, 279] width 72 height 11
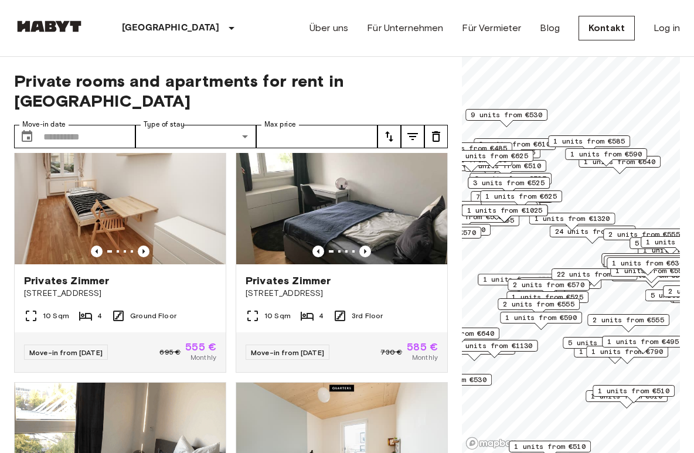
click at [565, 271] on span "22 units from €575" at bounding box center [595, 274] width 76 height 11
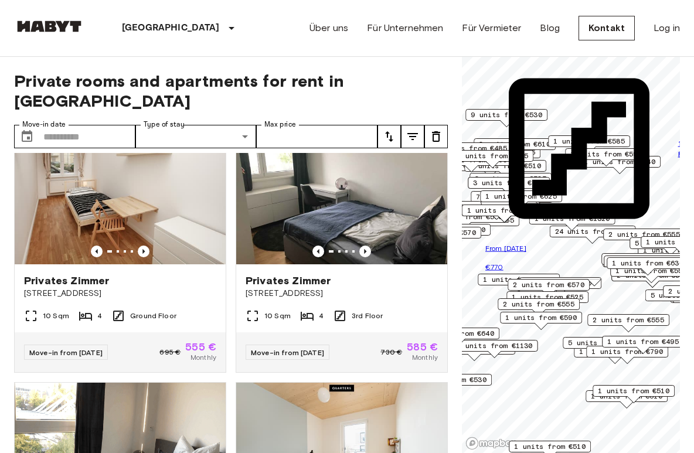
scroll to position [0, 0]
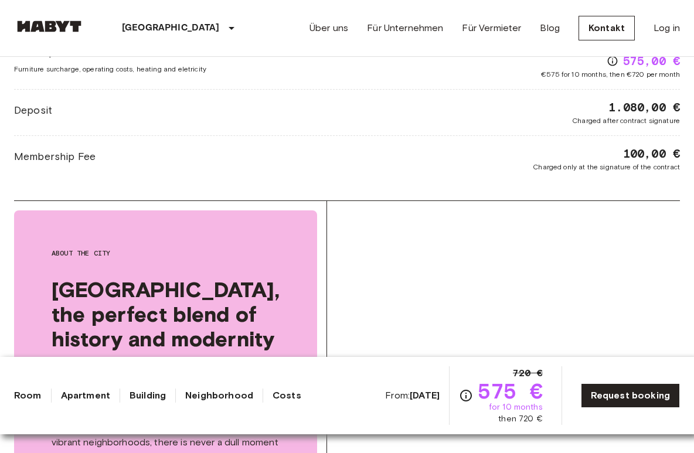
scroll to position [1619, 0]
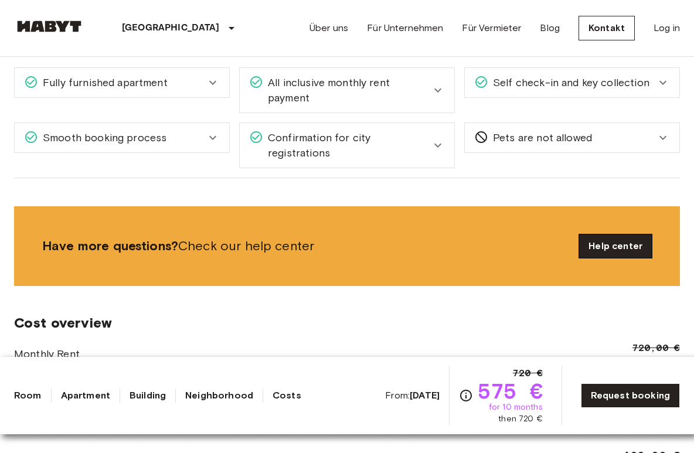
click at [603, 235] on link "Help center" at bounding box center [615, 246] width 73 height 23
click at [606, 235] on link "Help center" at bounding box center [615, 246] width 73 height 23
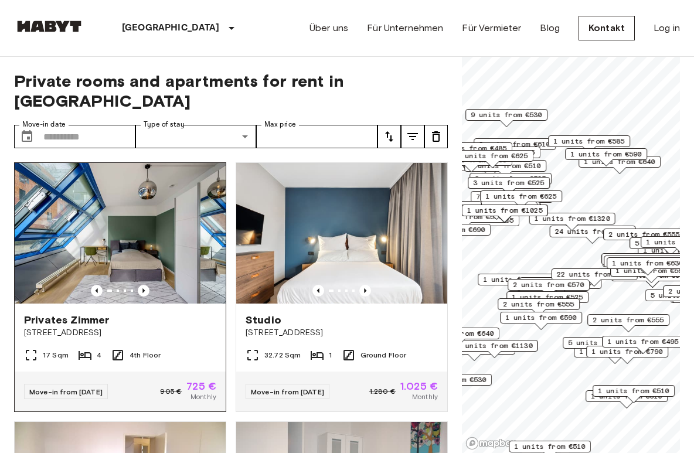
click at [153, 220] on img at bounding box center [120, 233] width 211 height 141
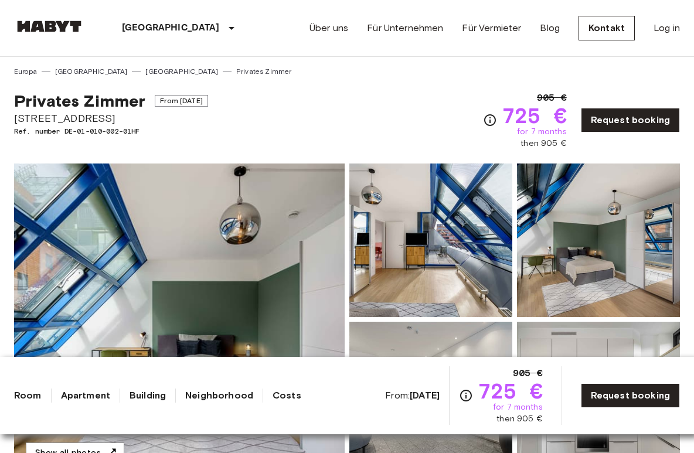
click at [145, 73] on link "[GEOGRAPHIC_DATA]" at bounding box center [181, 71] width 73 height 11
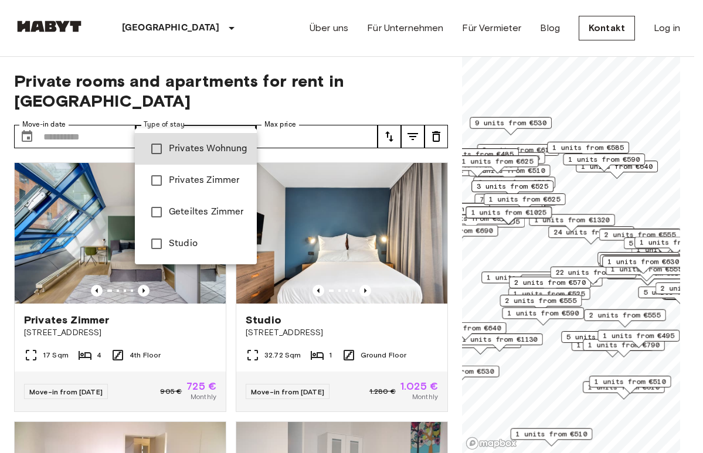
click at [198, 118] on div at bounding box center [351, 226] width 703 height 453
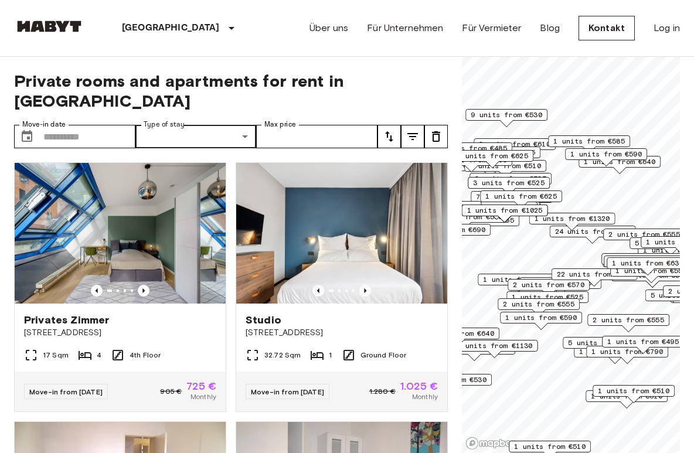
click at [402, 125] on button "tune" at bounding box center [412, 136] width 23 height 23
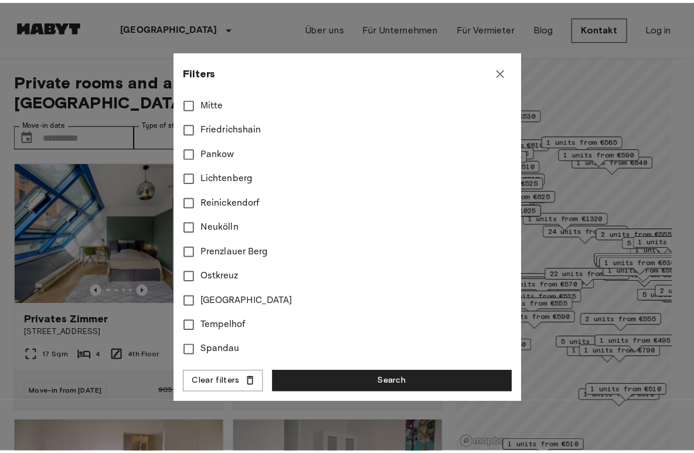
scroll to position [539, 0]
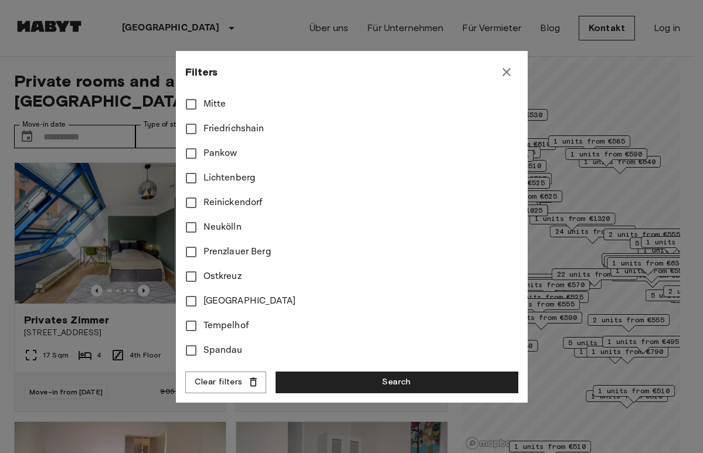
click at [510, 69] on icon "button" at bounding box center [506, 72] width 8 height 8
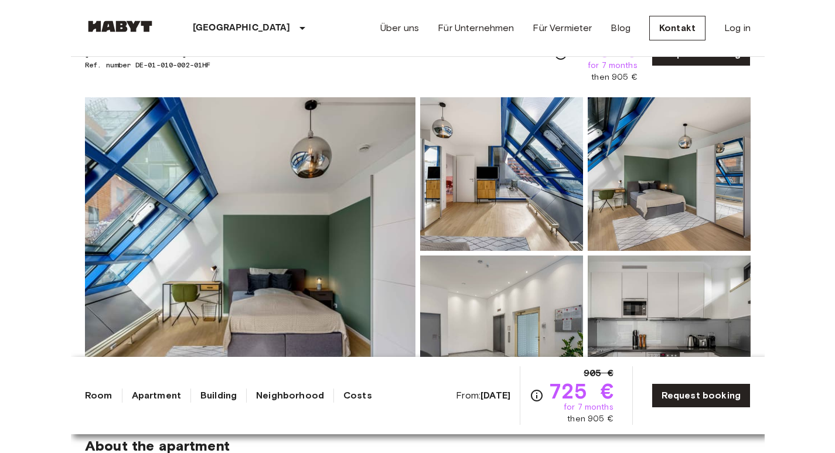
scroll to position [67, 0]
